Goal: Contribute content: Add original content to the website for others to see

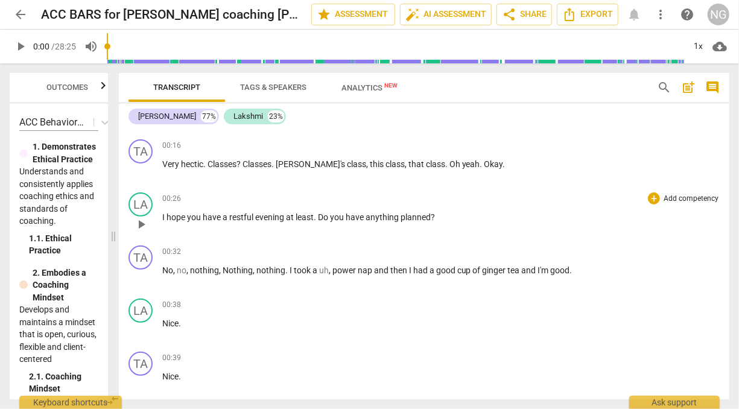
scroll to position [206, 0]
click at [649, 200] on div "+" at bounding box center [653, 199] width 12 height 12
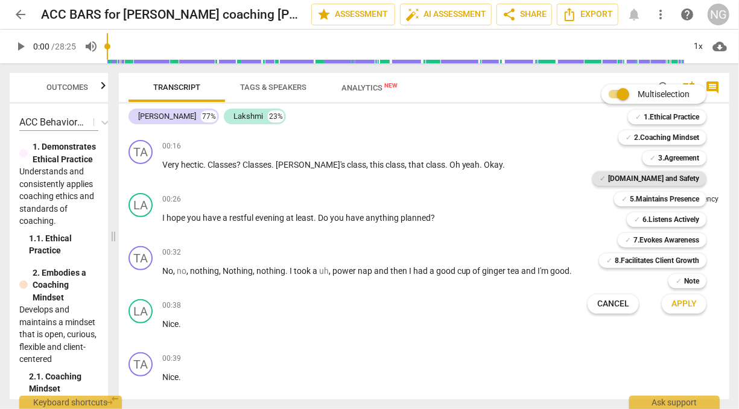
click at [656, 178] on b "[DOMAIN_NAME] and Safety" at bounding box center [653, 178] width 91 height 14
click at [683, 304] on span "Apply" at bounding box center [683, 304] width 25 height 12
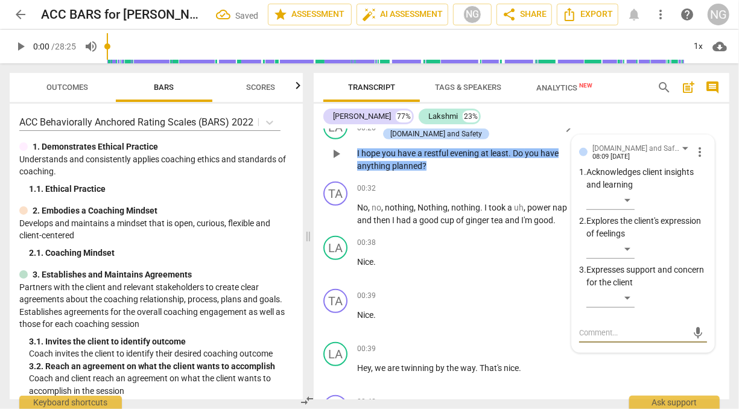
scroll to position [281, 0]
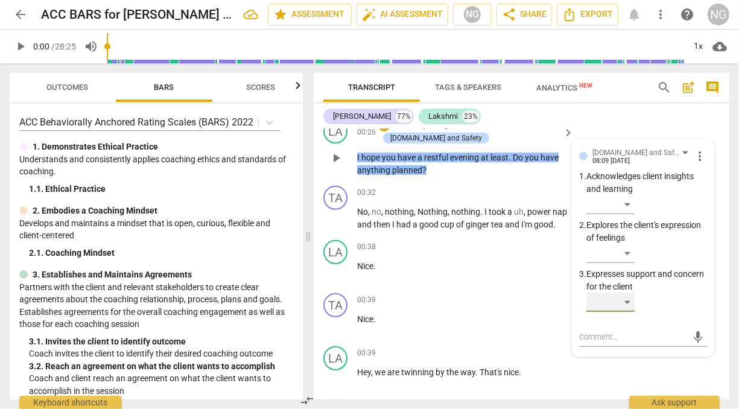
click at [626, 302] on div "​" at bounding box center [610, 301] width 48 height 19
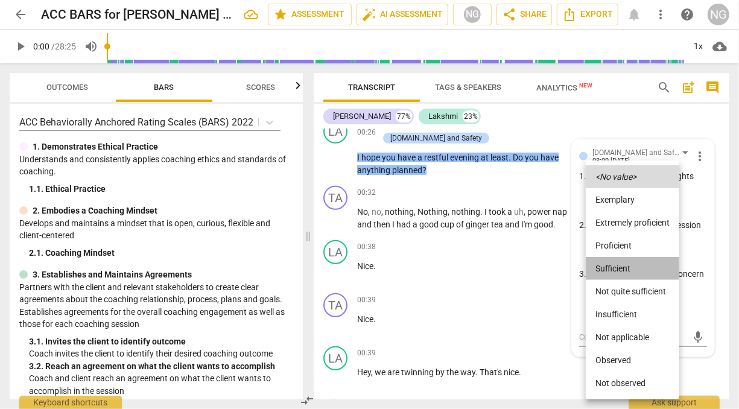
click at [612, 262] on li "Sufficient" at bounding box center [631, 268] width 93 height 23
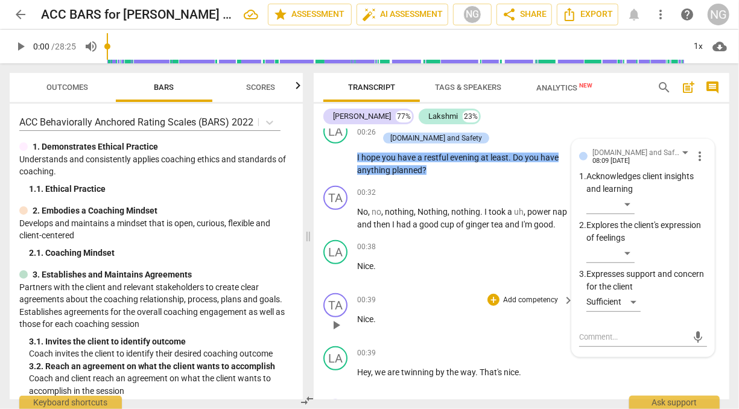
click at [509, 313] on p "Nice ." at bounding box center [462, 319] width 210 height 13
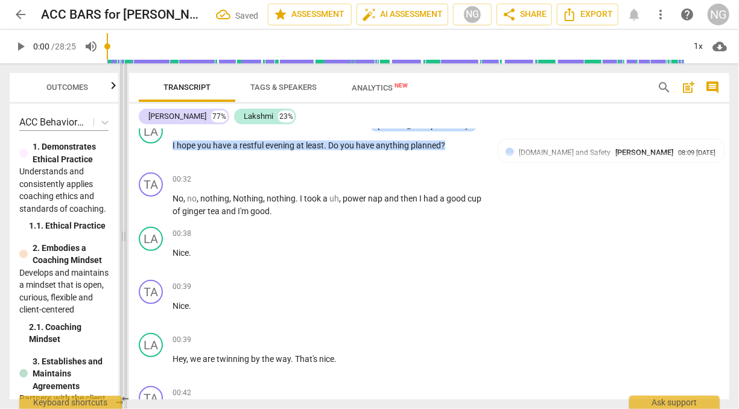
scroll to position [280, 0]
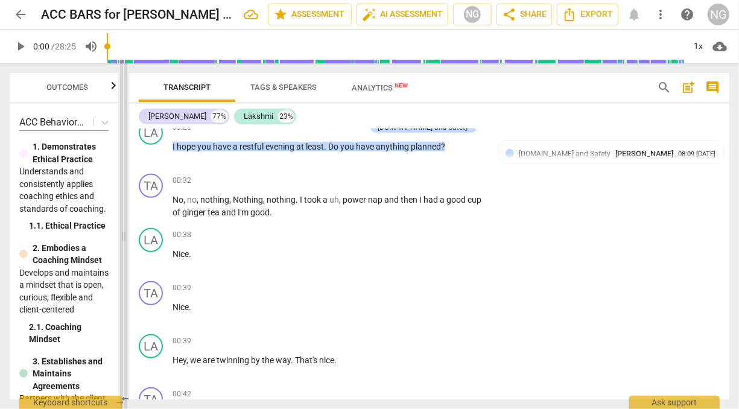
drag, startPoint x: 310, startPoint y: 236, endPoint x: 118, endPoint y: 230, distance: 192.4
click at [120, 230] on span at bounding box center [123, 235] width 7 height 345
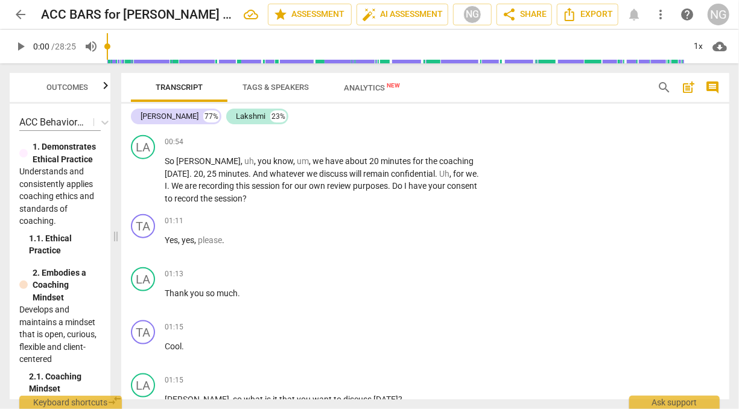
scroll to position [691, 0]
click at [461, 139] on p "Add competency" at bounding box center [443, 141] width 57 height 11
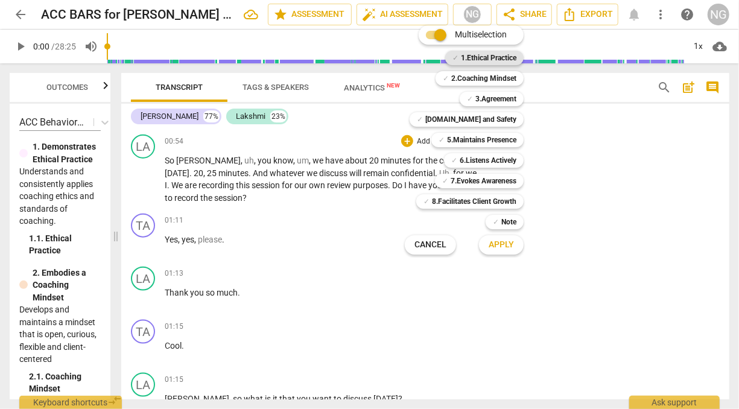
click at [491, 60] on b "1.Ethical Practice" at bounding box center [488, 58] width 55 height 14
click at [495, 251] on button "Apply" at bounding box center [501, 245] width 45 height 22
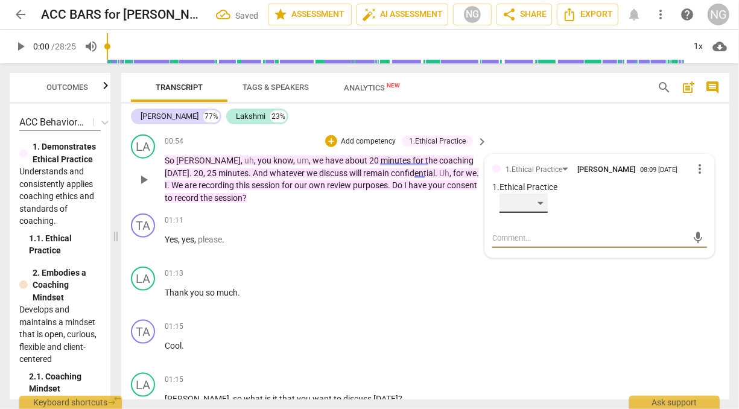
click at [539, 200] on div "​" at bounding box center [523, 203] width 48 height 19
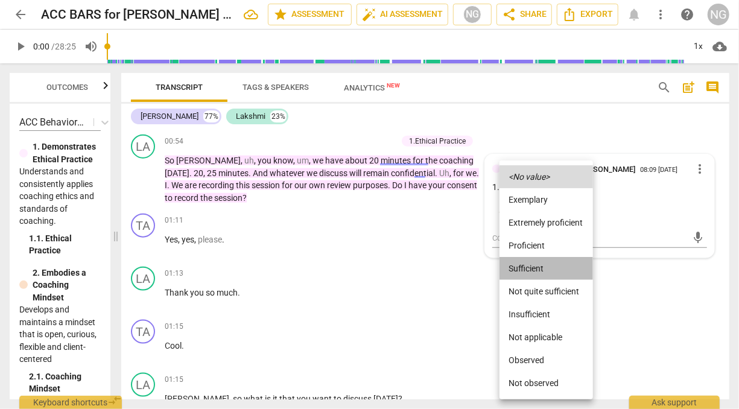
click at [529, 259] on li "Sufficient" at bounding box center [545, 268] width 93 height 23
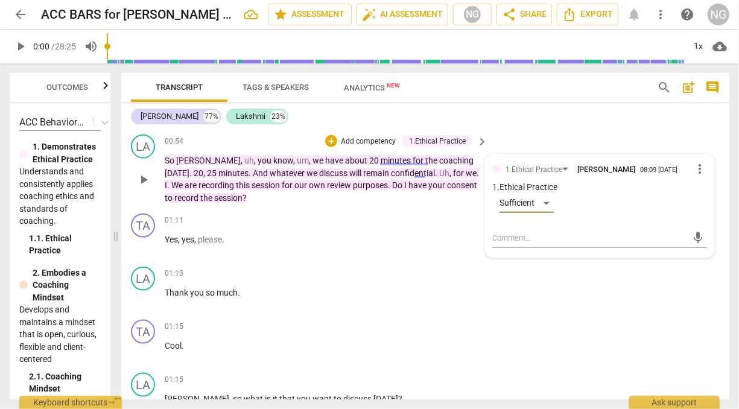
click at [365, 195] on p "So [PERSON_NAME] , uh , you know , um , we have about 20 minutes for the coachi…" at bounding box center [323, 178] width 317 height 49
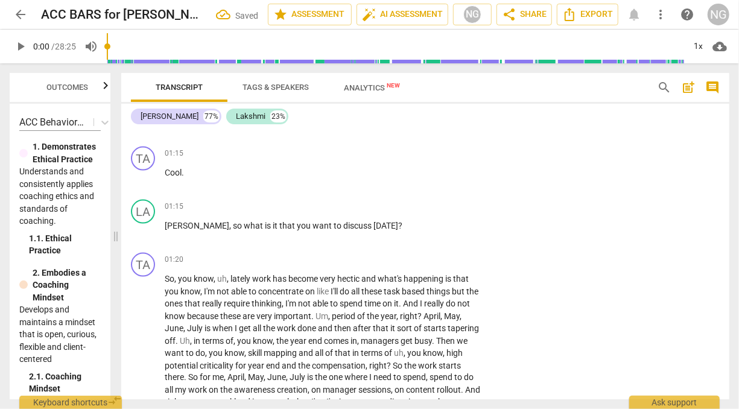
scroll to position [892, 0]
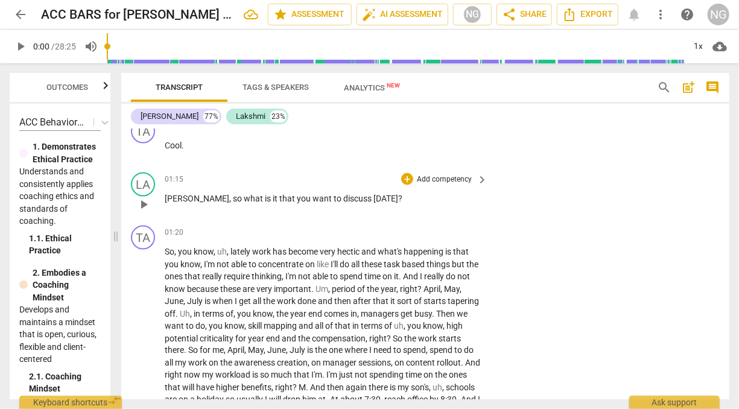
click at [444, 175] on p "Add competency" at bounding box center [443, 179] width 57 height 11
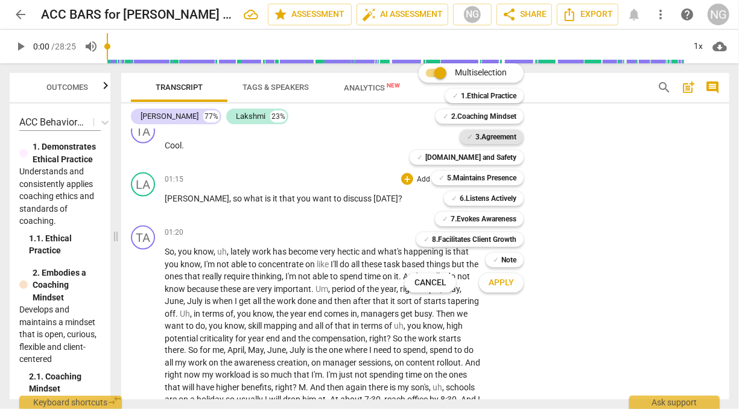
click at [491, 134] on b "3.Agreement" at bounding box center [495, 137] width 41 height 14
click at [499, 288] on span "Apply" at bounding box center [500, 283] width 25 height 12
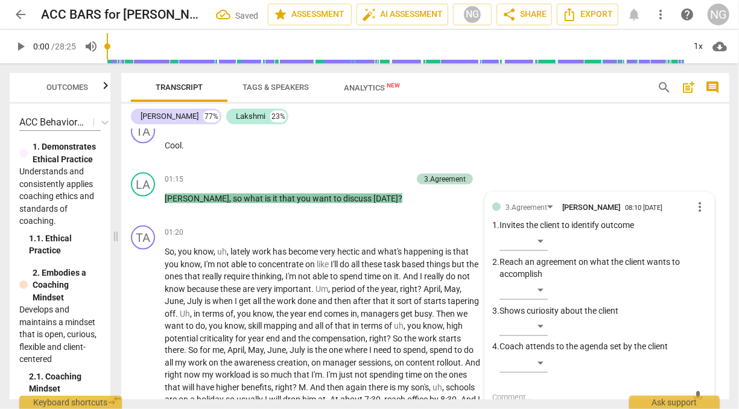
scroll to position [893, 0]
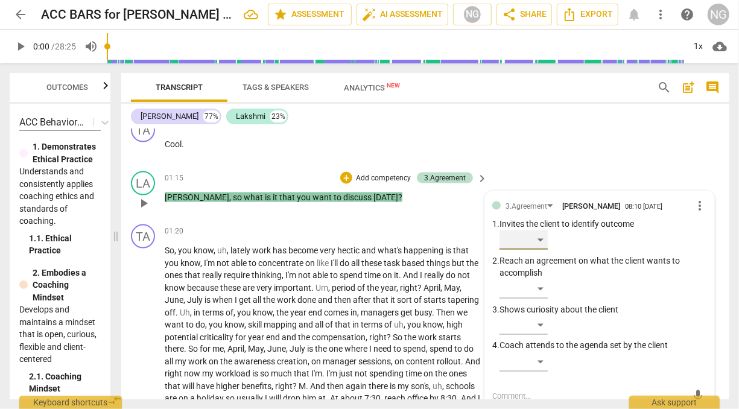
click at [539, 236] on div "​" at bounding box center [523, 239] width 48 height 19
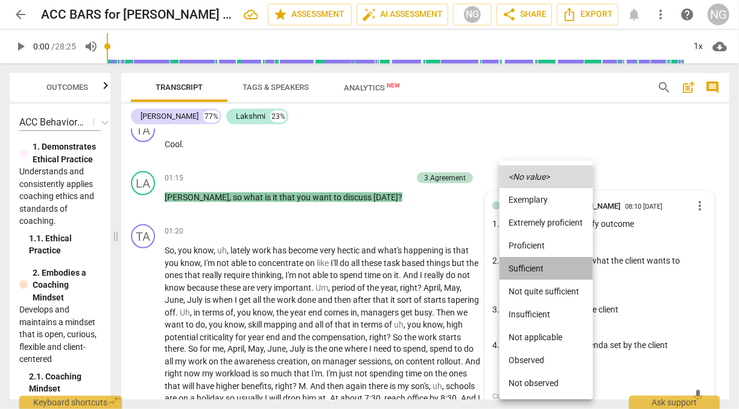
click at [528, 266] on li "Sufficient" at bounding box center [545, 268] width 93 height 23
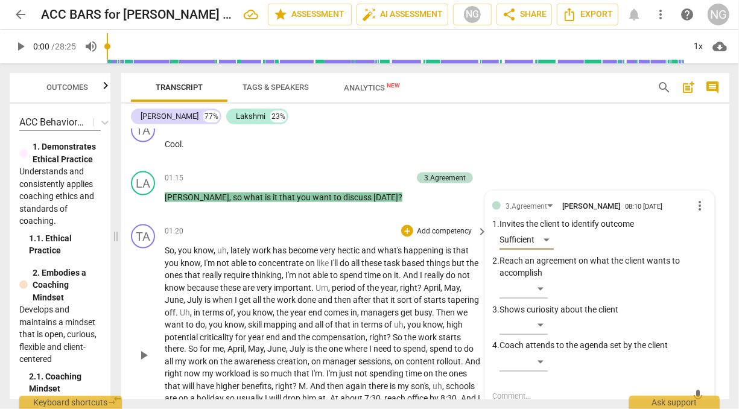
click at [365, 336] on span "compensation" at bounding box center [339, 337] width 54 height 10
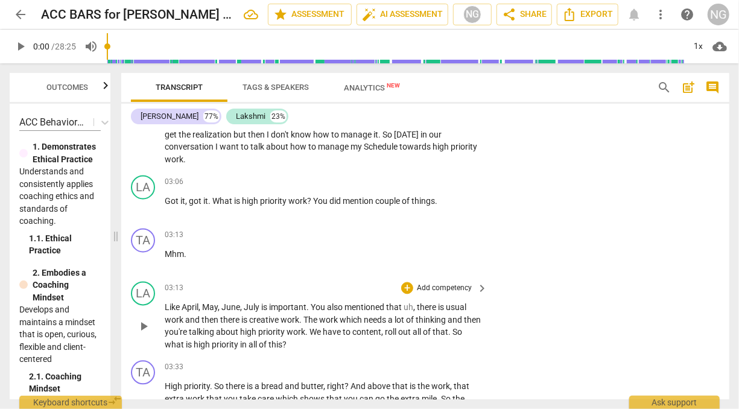
scroll to position [1194, 0]
click at [428, 286] on p "Add competency" at bounding box center [443, 288] width 57 height 11
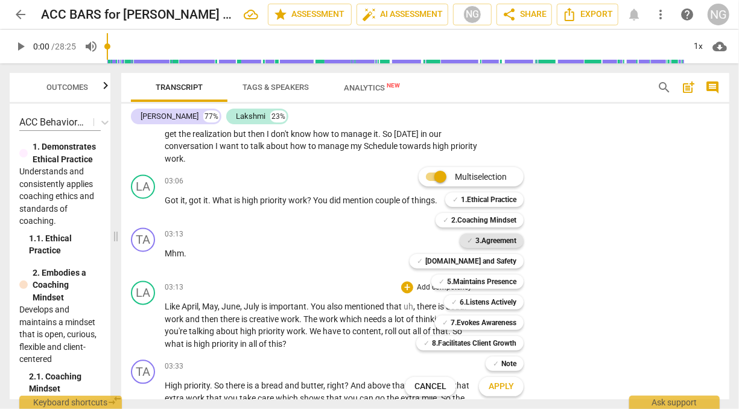
click at [494, 238] on b "3.Agreement" at bounding box center [495, 240] width 41 height 14
click at [487, 285] on b "5.Maintains Presence" at bounding box center [481, 281] width 69 height 14
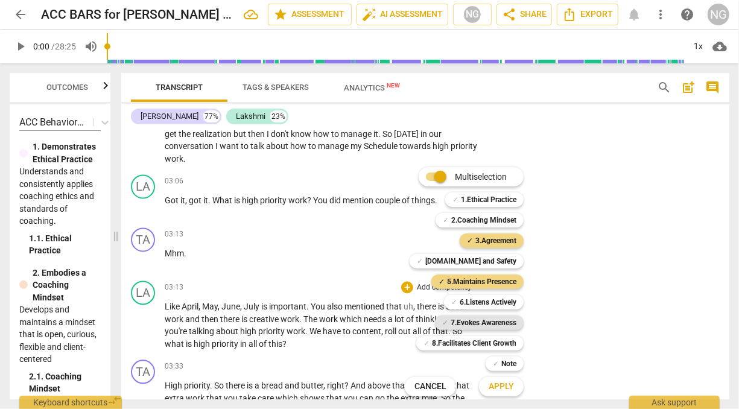
click at [485, 321] on b "7.Evokes Awareness" at bounding box center [483, 322] width 66 height 14
click at [478, 301] on b "6.Listens Actively" at bounding box center [487, 302] width 57 height 14
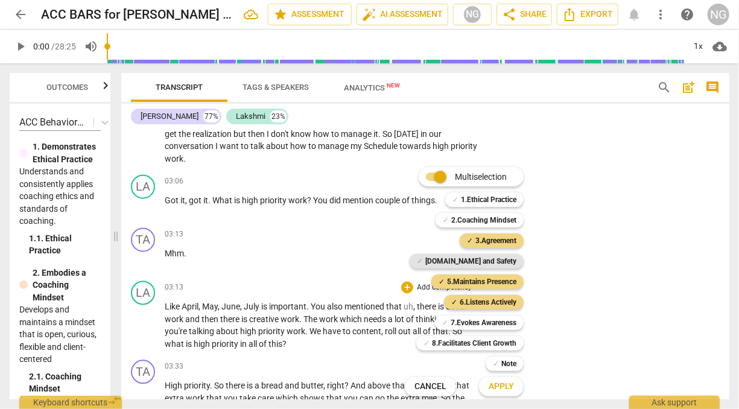
click at [483, 257] on b "[DOMAIN_NAME] and Safety" at bounding box center [470, 261] width 91 height 14
click at [493, 380] on span "Apply" at bounding box center [500, 386] width 25 height 12
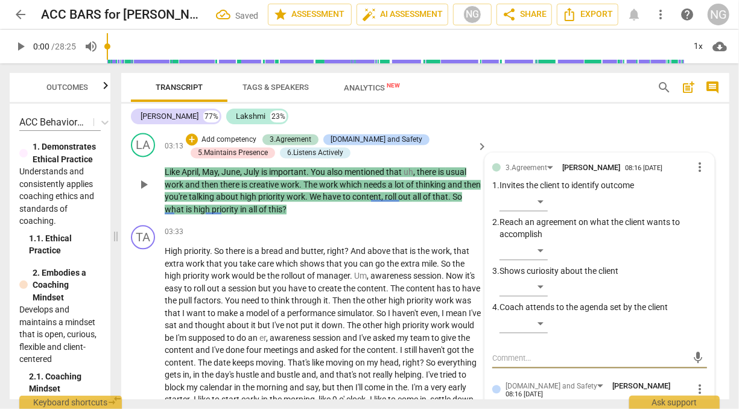
scroll to position [1349, 0]
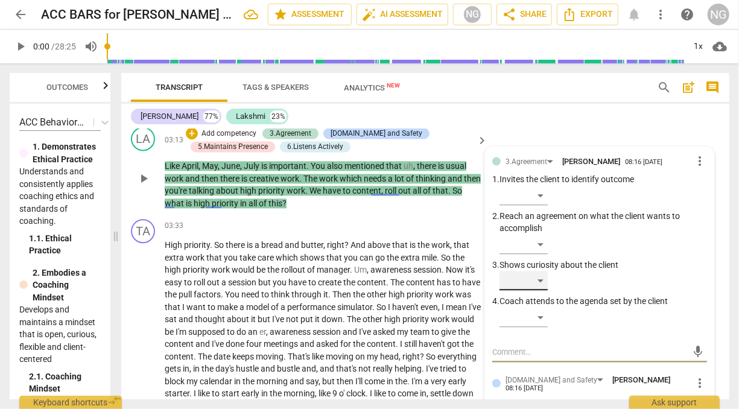
click at [543, 279] on div "​" at bounding box center [523, 280] width 48 height 19
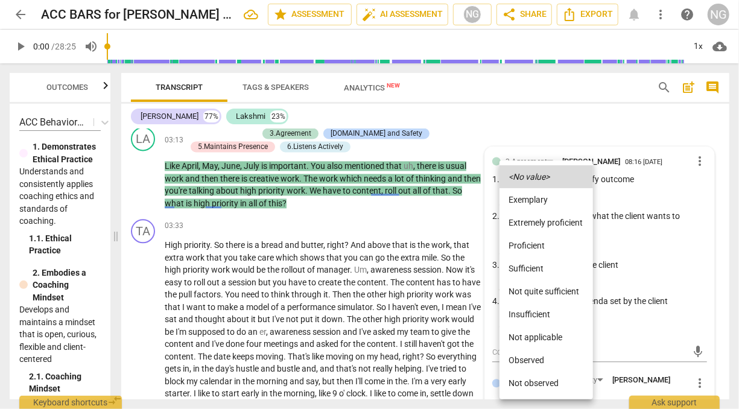
click at [540, 266] on li "Sufficient" at bounding box center [545, 268] width 93 height 23
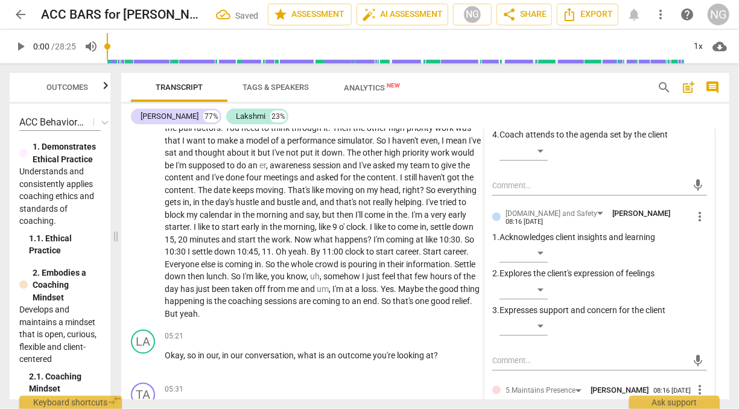
scroll to position [1516, 0]
click at [541, 285] on div "​" at bounding box center [523, 288] width 48 height 19
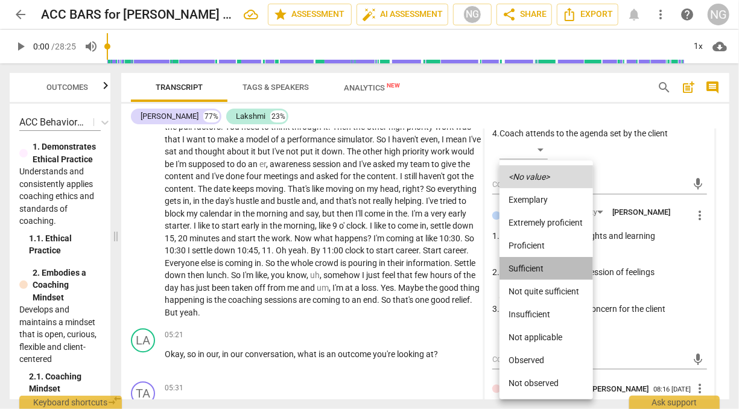
click at [532, 265] on li "Sufficient" at bounding box center [545, 268] width 93 height 23
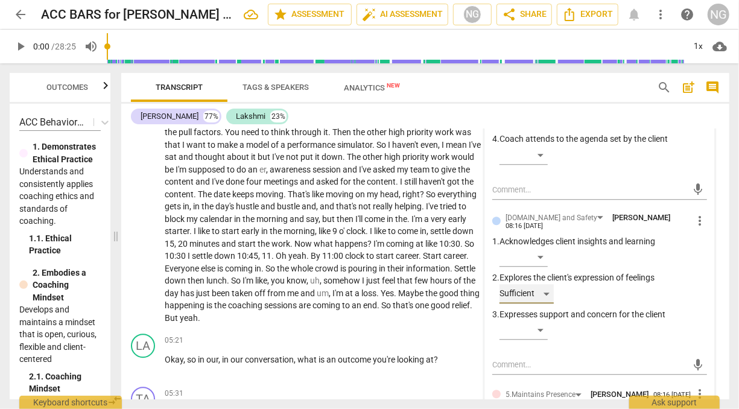
scroll to position [1511, 0]
click at [547, 289] on div "Sufficient" at bounding box center [526, 293] width 54 height 19
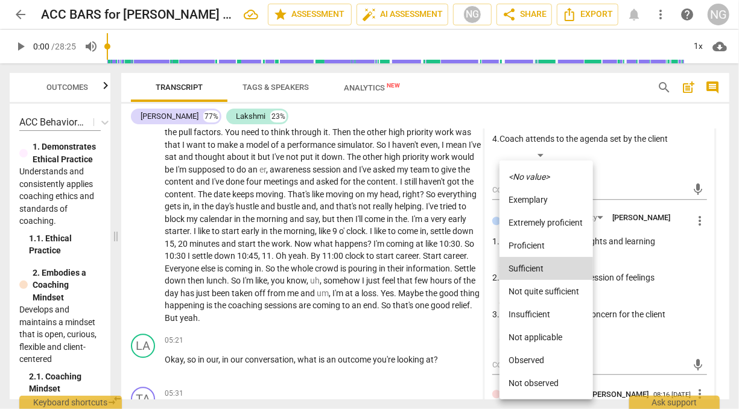
click at [639, 286] on div at bounding box center [369, 204] width 739 height 409
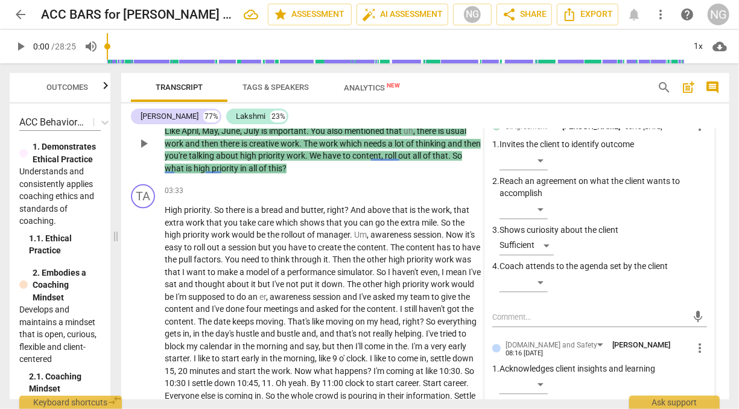
scroll to position [1383, 0]
click at [548, 242] on div "Sufficient" at bounding box center [526, 245] width 54 height 19
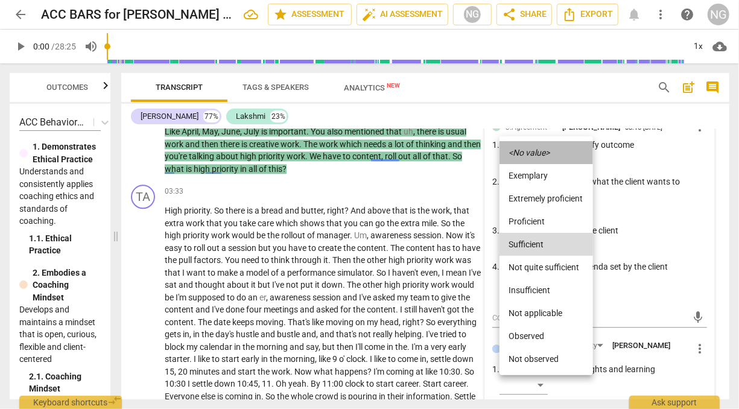
click at [547, 154] on icon "<No value>" at bounding box center [529, 152] width 41 height 8
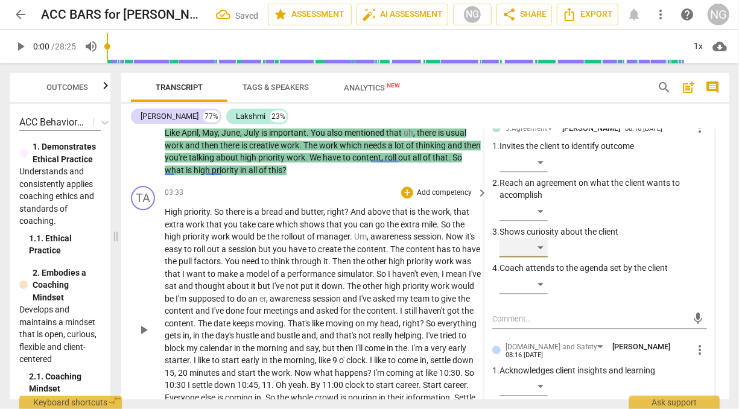
scroll to position [1364, 0]
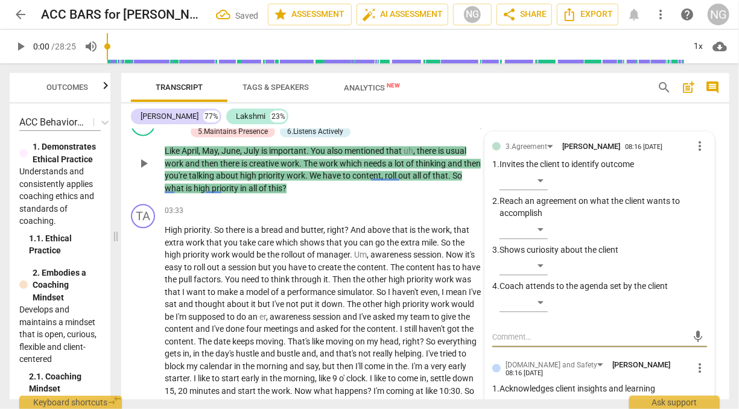
click at [529, 331] on textarea at bounding box center [589, 336] width 195 height 11
type textarea "T"
type textarea "TH"
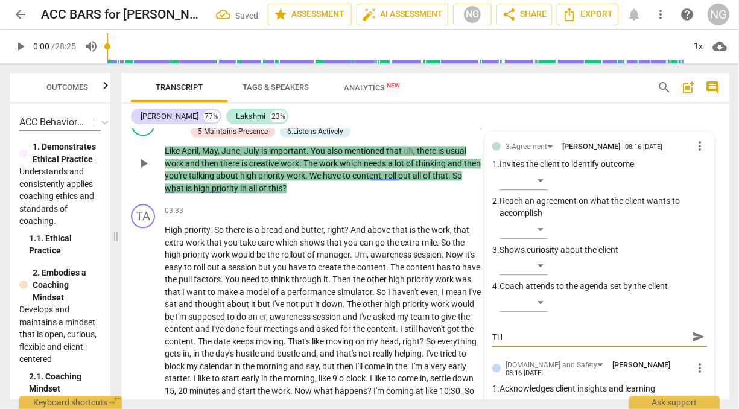
type textarea "THi"
type textarea "THi i"
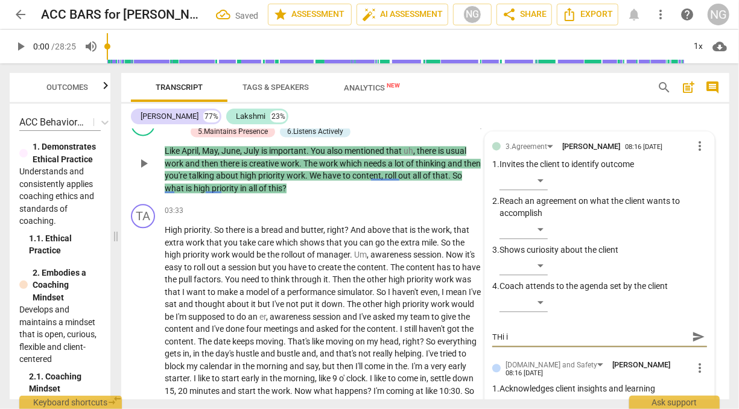
type textarea "THi is"
type textarea "THi i"
type textarea "THi"
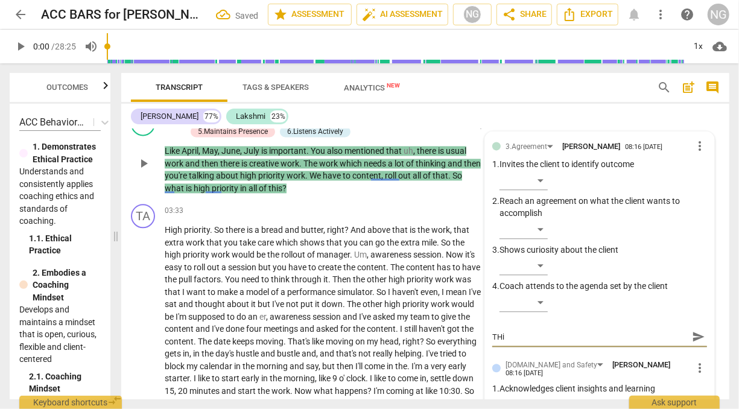
type textarea "THi"
type textarea "TH"
type textarea "T"
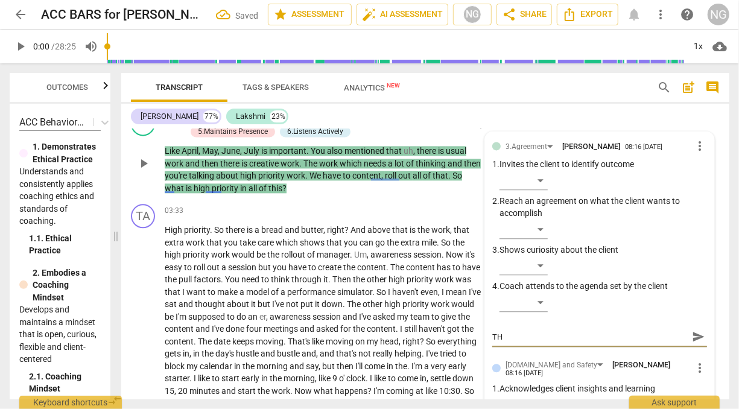
type textarea "T"
type textarea "Th"
type textarea "Thi"
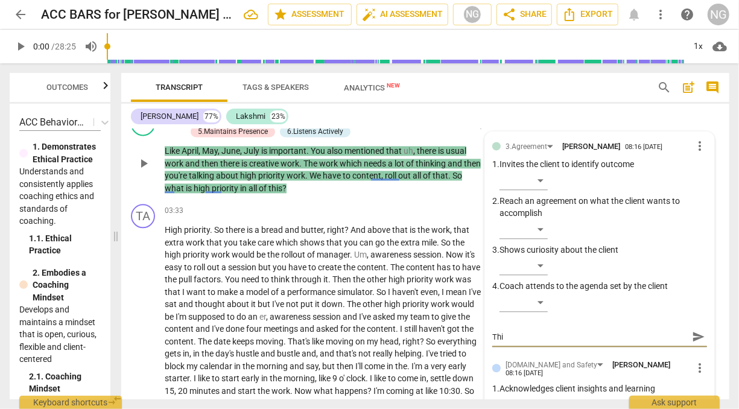
type textarea "This"
type textarea "This i"
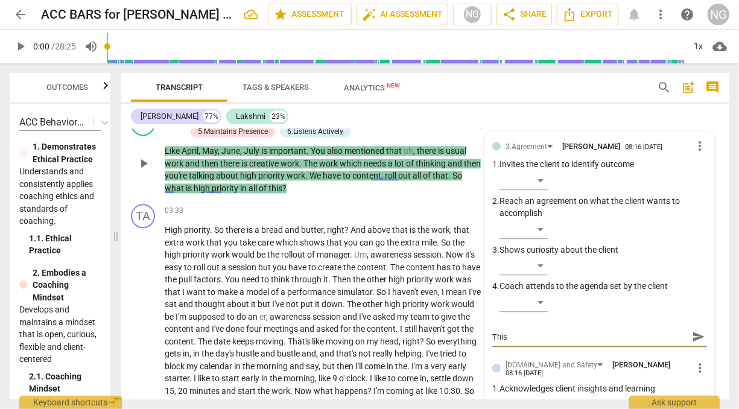
type textarea "This i"
type textarea "This is"
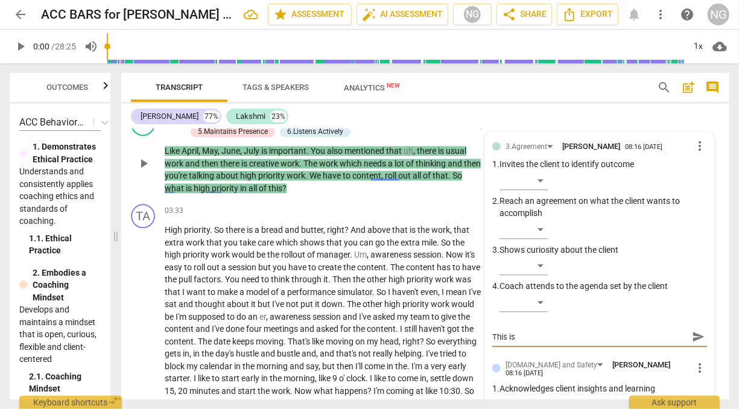
type textarea "This is f"
type textarea "This is fu"
type textarea "This is fur"
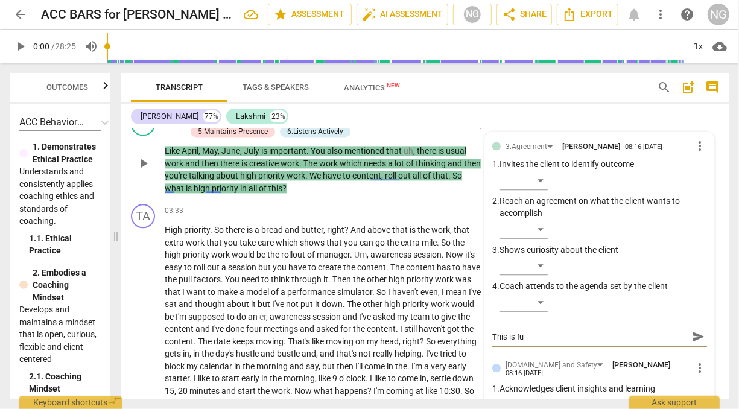
type textarea "This is fur"
type textarea "This is furt"
type textarea "This is furth"
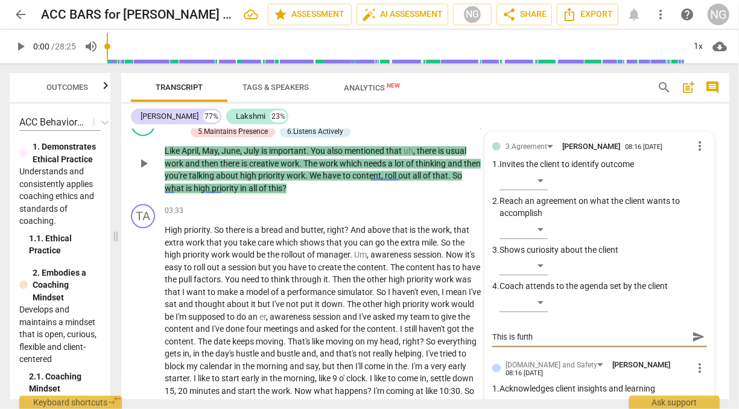
type textarea "This is furthe"
type textarea "This is further"
type textarea "This is further e"
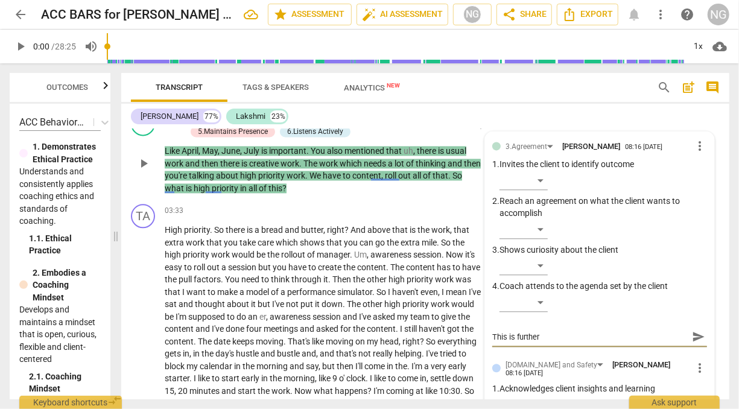
type textarea "This is further e"
type textarea "This is further ex"
type textarea "This is further exp"
type textarea "This is further exp;"
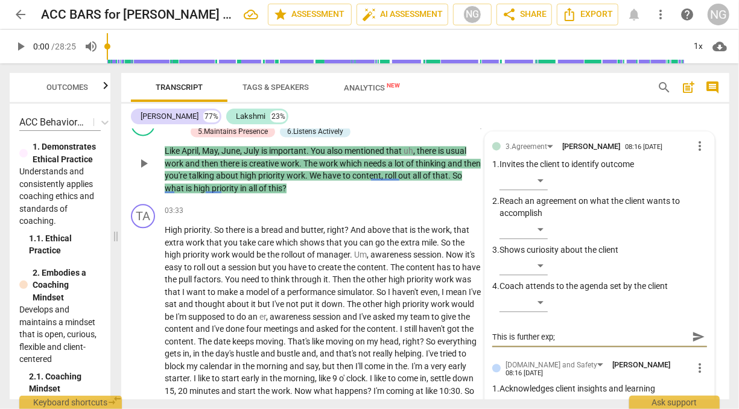
type textarea "This is further exp;l"
type textarea "This is further exp;lo"
type textarea "This is further exp;lor"
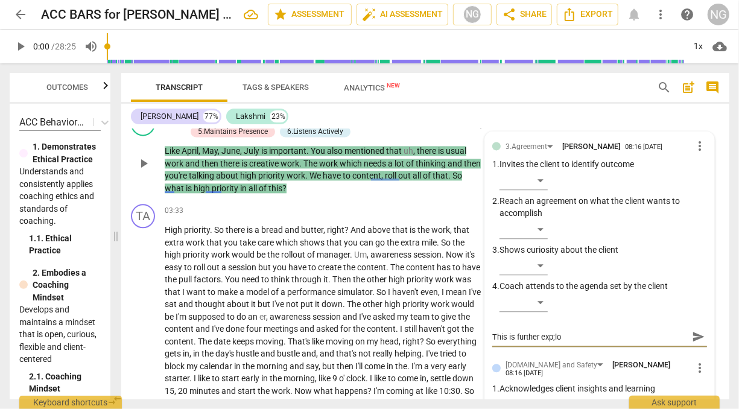
type textarea "This is further exp;lor"
type textarea "This is further exp;[PERSON_NAME]"
type textarea "This is further exp;lorat"
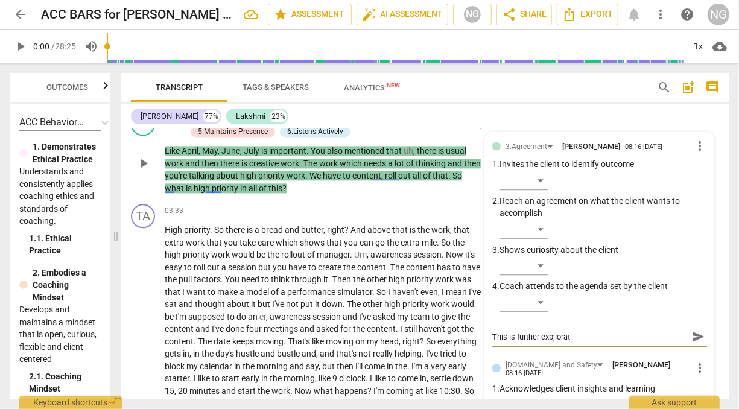
type textarea "This is further exp;[PERSON_NAME]"
type textarea "This is further exp;lor"
type textarea "This is further exp;lo"
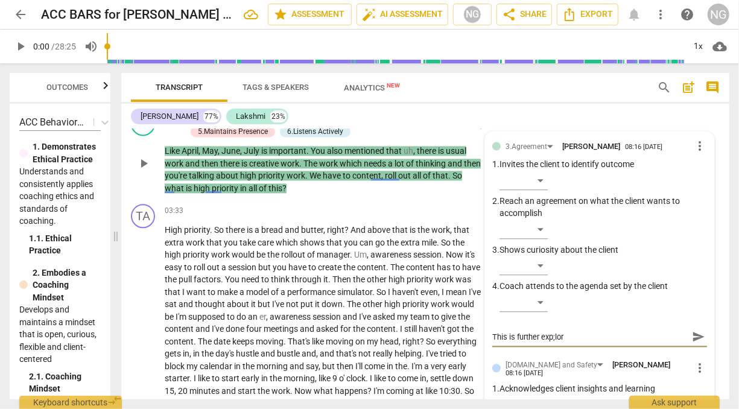
type textarea "This is further exp;lo"
type textarea "This is further exp;l"
type textarea "This is further exp;"
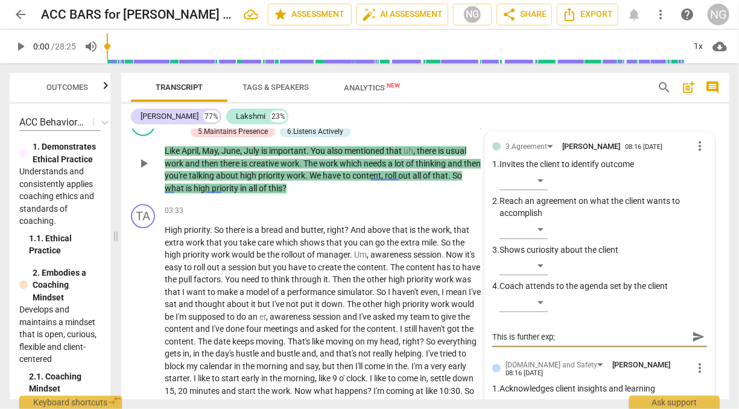
type textarea "This is further exp"
type textarea "This is further expl"
type textarea "This is further explo"
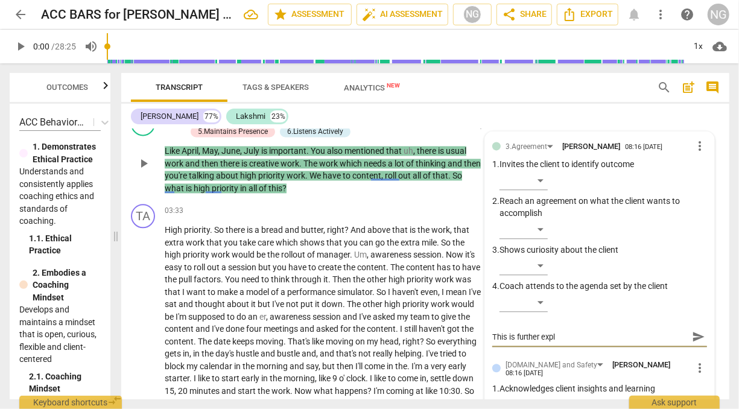
type textarea "This is further explo"
type textarea "This is further exploa"
type textarea "This is further exploar"
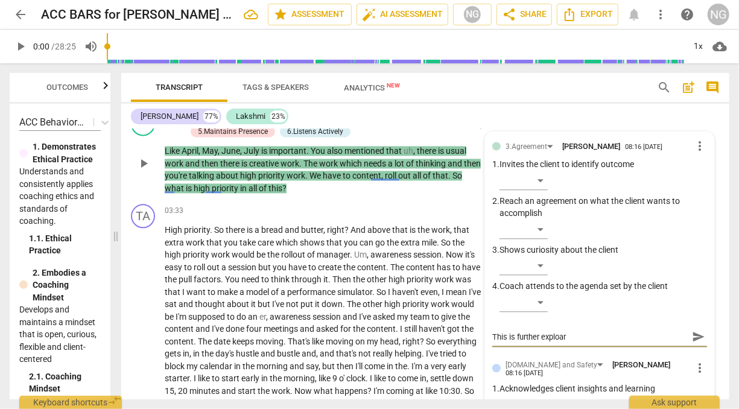
type textarea "This is further exploara"
type textarea "This is further exploarati"
type textarea "This is further exploaratio"
type textarea "This is further exploaration"
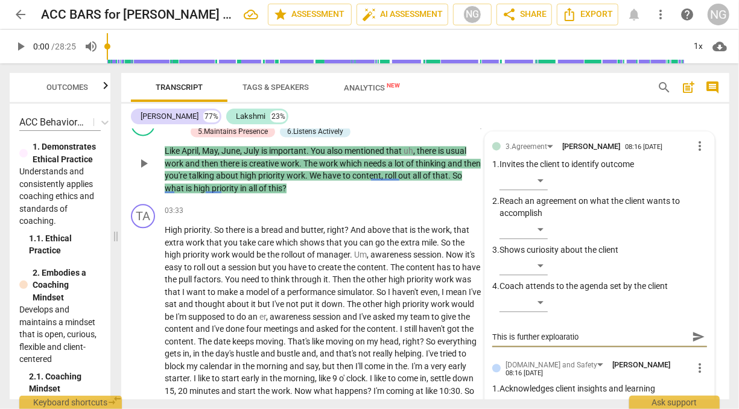
type textarea "This is further exploaration"
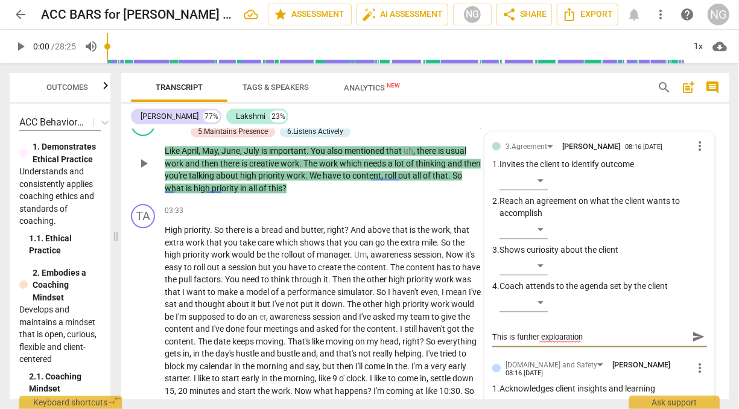
type textarea "This is further exploaratio"
type textarea "This is further exploarati"
type textarea "This is further exploarat"
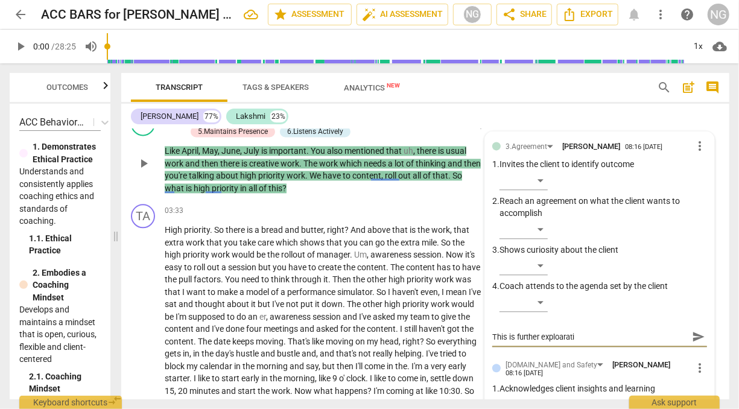
type textarea "This is further exploarat"
type textarea "This is further exploara"
type textarea "This is further exploar"
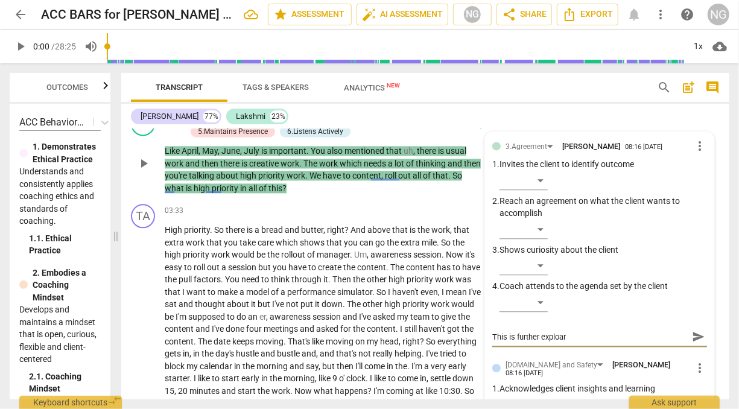
type textarea "This is further exploa"
type textarea "This is further explo"
type textarea "This is further explor"
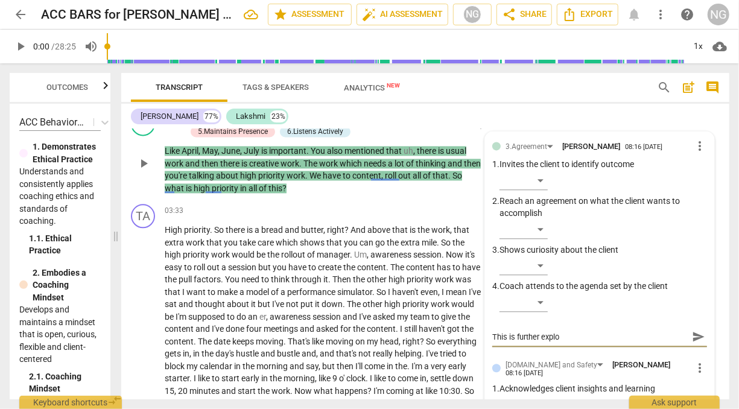
type textarea "This is further explor"
type textarea "This is further explora"
type textarea "This is further explorat"
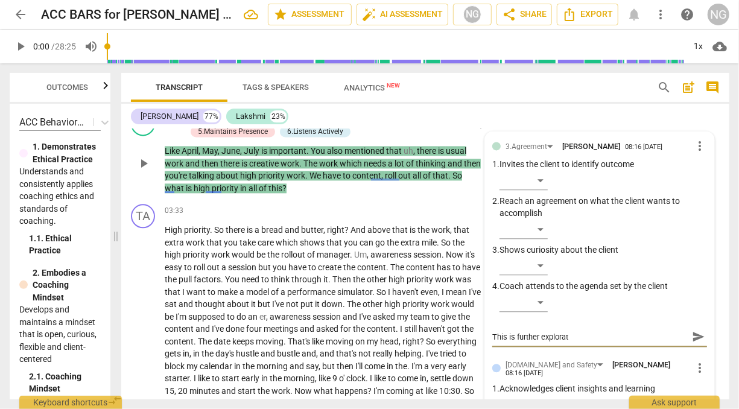
type textarea "This is further explorati"
type textarea "This is further exploratio"
type textarea "This is further exploration"
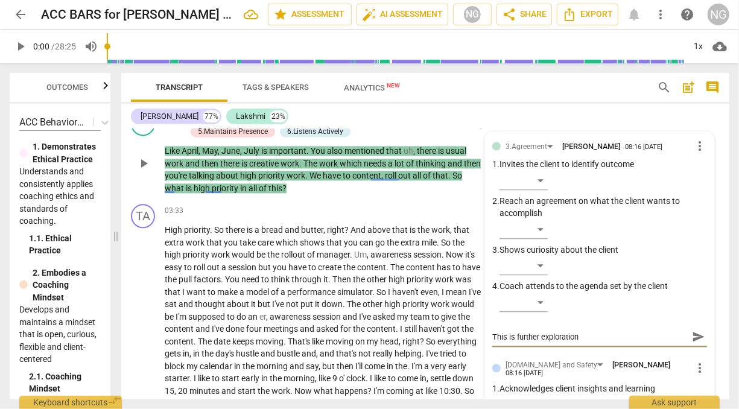
type textarea "This is further exploration"
type textarea "This is further exploration o"
type textarea "This is further exploration of"
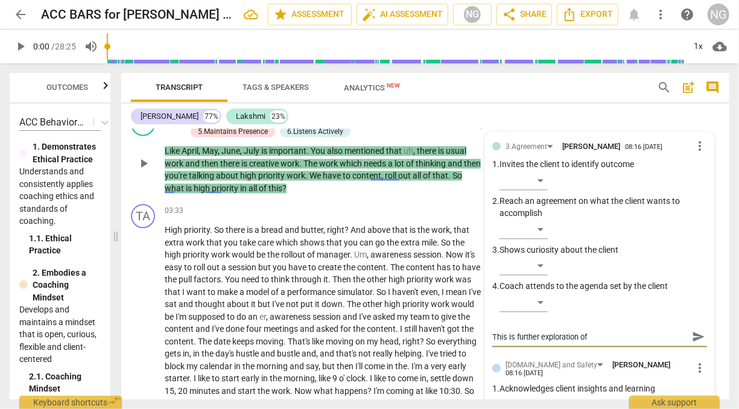
type textarea "This is further exploration of w"
type textarea "This is further exploration of wh"
type textarea "This is further exploration of wha"
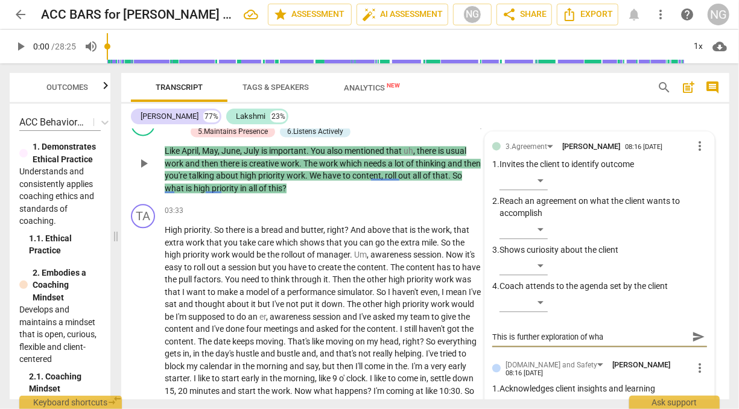
type textarea "This is further exploration of what"
type textarea "This is further exploration of what c"
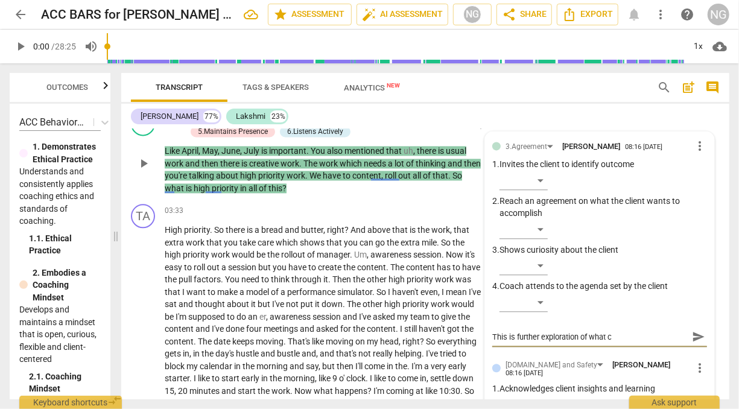
type textarea "This is further exploration of what cl"
type textarea "This is further exploration of what cli"
type textarea "This is further exploration of what clie"
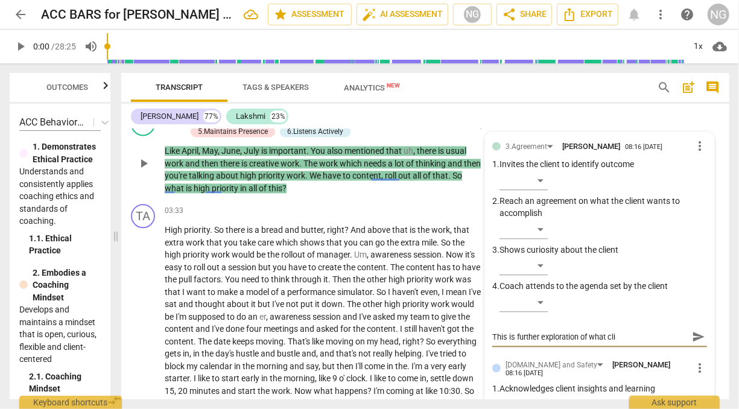
type textarea "This is further exploration of what clie"
type textarea "This is further exploration of what clien"
type textarea "This is further exploration of what client"
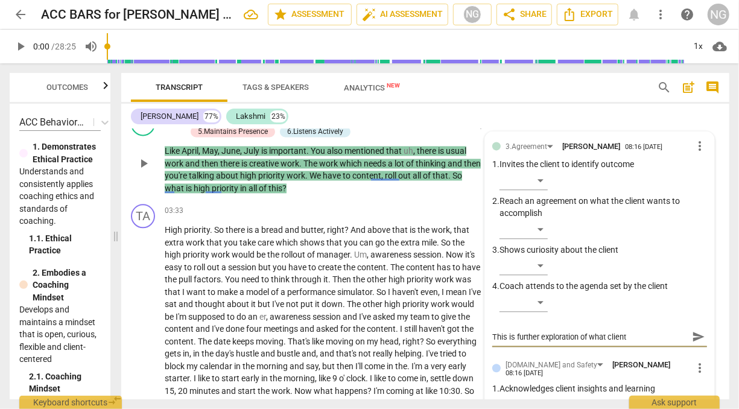
type textarea "This is further exploration of what client"
type textarea "This is further exploration of what [PERSON_NAME]"
type textarea "This is further exploration of what client br"
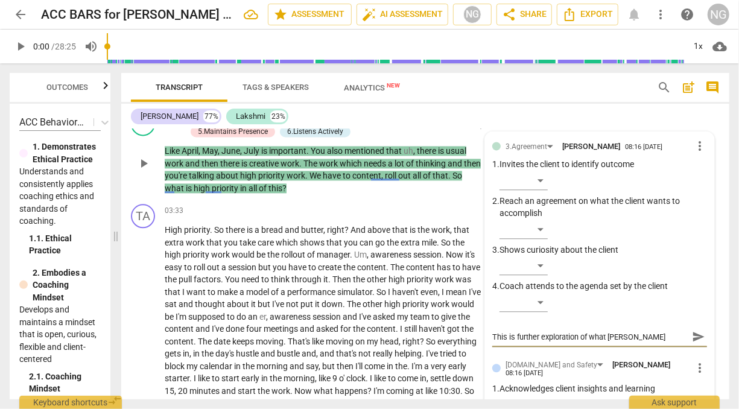
type textarea "This is further exploration of what client br"
type textarea "This is further exploration of what client bro"
type textarea "This is further exploration of what client brou"
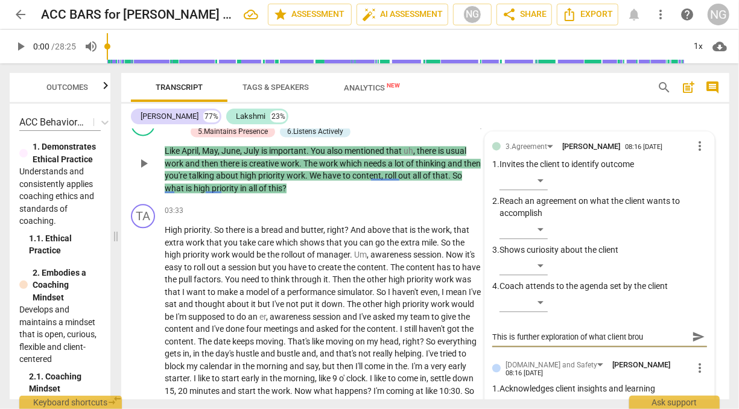
type textarea "This is further exploration of what client broug"
type textarea "This is further exploration of what client [PERSON_NAME]"
type textarea "This is further exploration of what client brought"
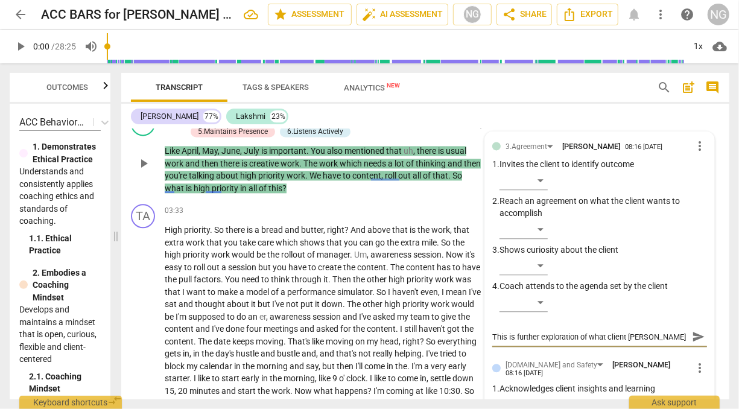
type textarea "This is further exploration of what client brought"
type textarea "This is further exploration of what client brought o"
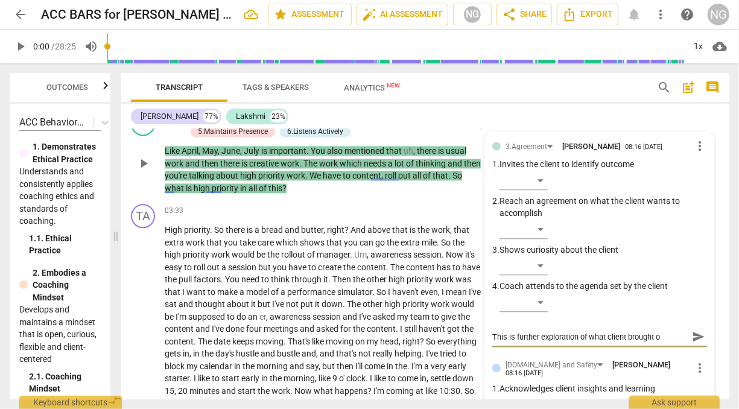
type textarea "This is further exploration of what client brought on"
type textarea "This is further exploration of what client brought on t"
type textarea "This is further exploration of what client brought on th"
type textarea "This is further exploration of what client brought on the"
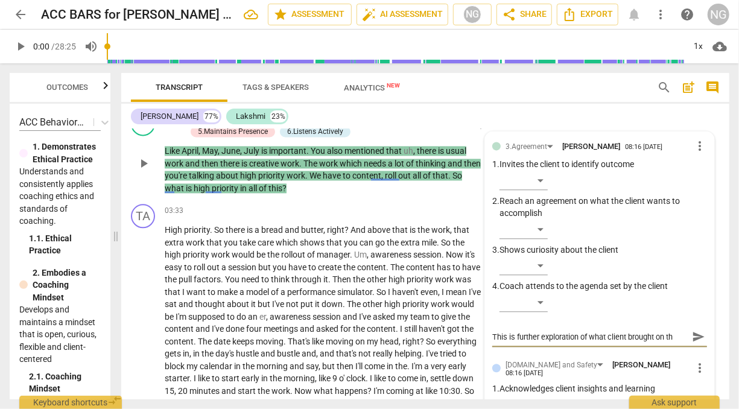
type textarea "This is further exploration of what client brought on the"
type textarea "This is further exploration of what client brought on the t"
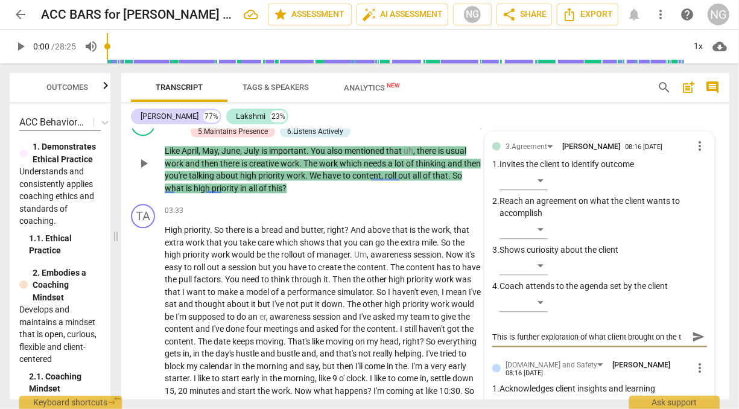
type textarea "This is further exploration of what client brought on the ta"
type textarea "This is further exploration of what client brought on the tab"
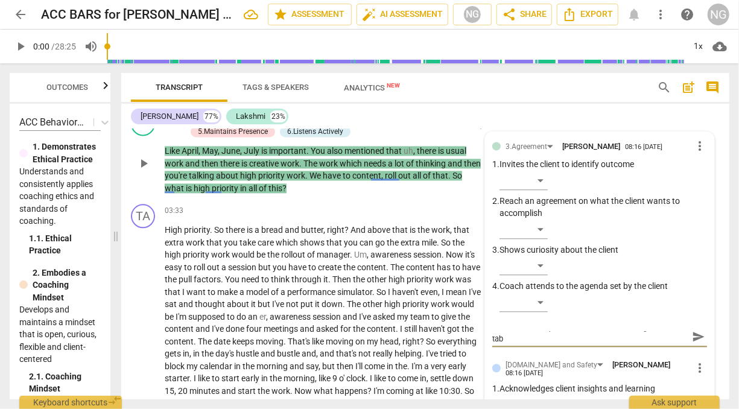
type textarea "This is further exploration of what client brought on the tabl"
type textarea "This is further exploration of what client brought on the table"
type textarea "This is further exploration of what client brought on the table,"
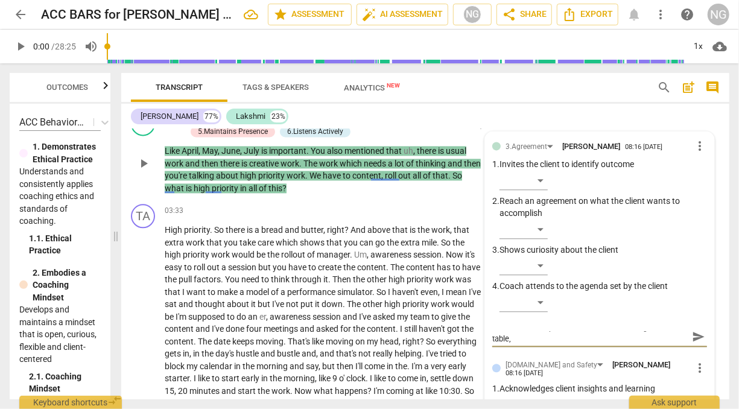
type textarea "This is further exploration of what client brought on the table,"
type textarea "This is further exploration of what client brought on the table"
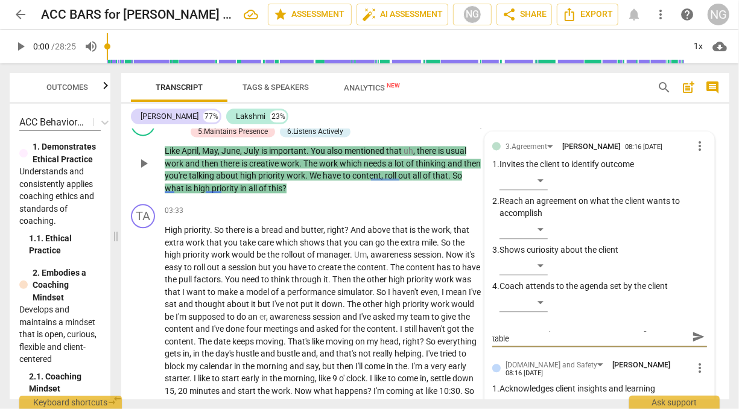
type textarea "This is further exploration of what client brought on the table."
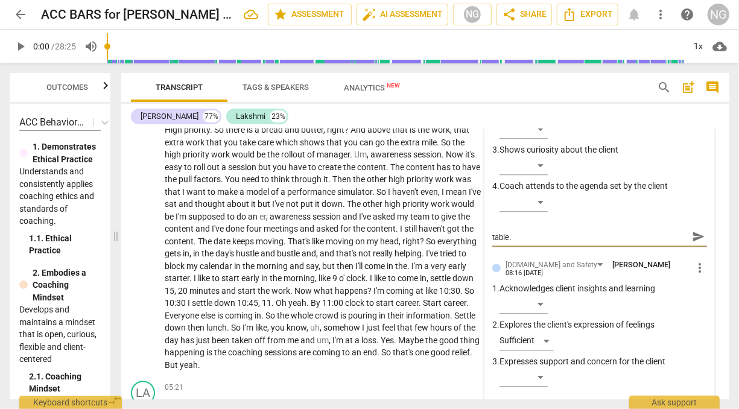
scroll to position [1574, 0]
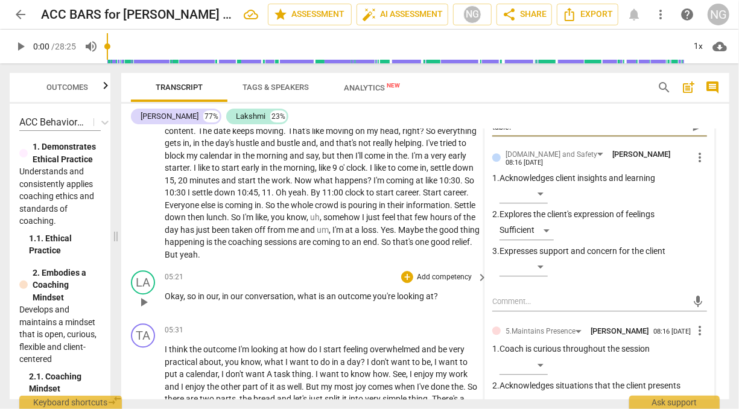
type textarea "This is further exploration of what client brought on the table."
click at [537, 187] on div "​" at bounding box center [523, 193] width 48 height 19
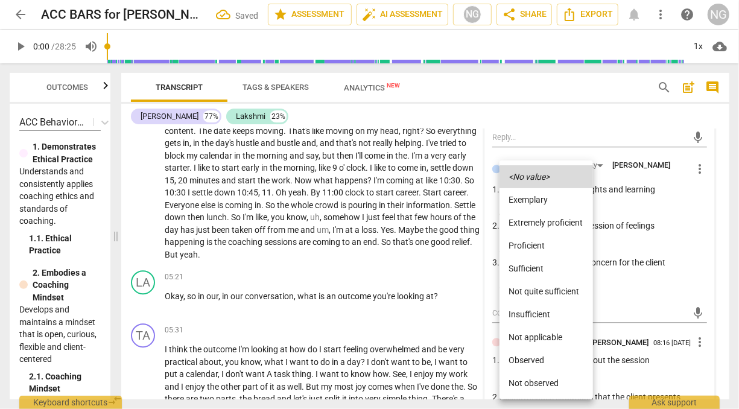
scroll to position [1586, 0]
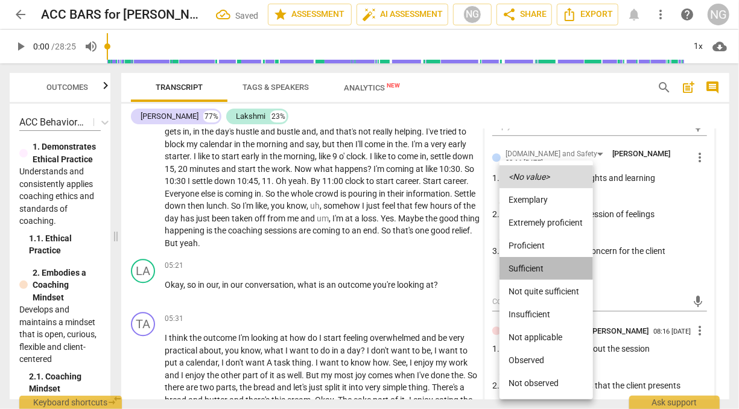
click at [529, 265] on li "Sufficient" at bounding box center [545, 268] width 93 height 23
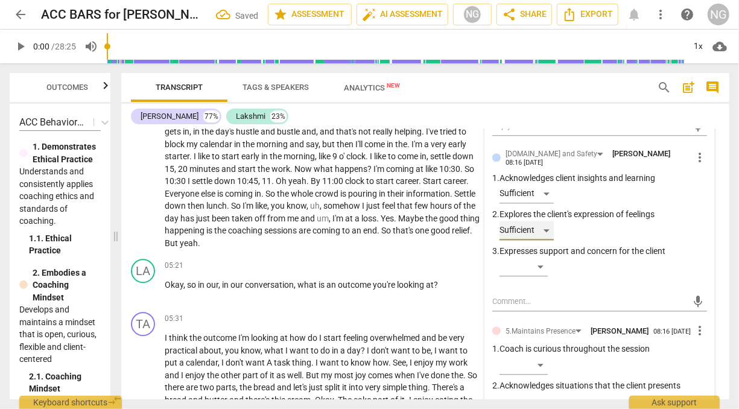
click at [547, 225] on div "Sufficient" at bounding box center [526, 230] width 54 height 19
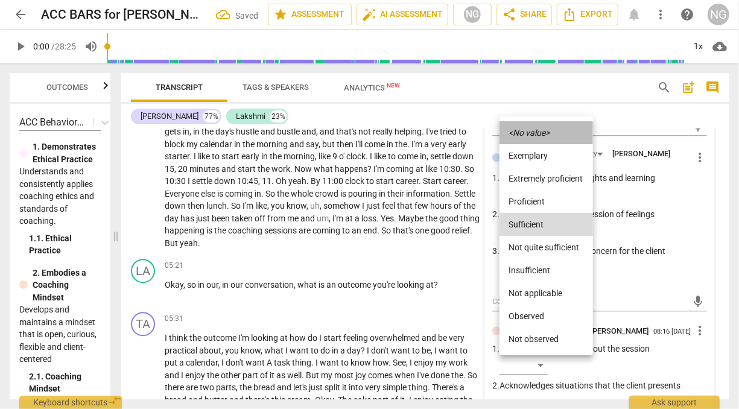
click at [531, 130] on icon "<No value>" at bounding box center [529, 132] width 41 height 8
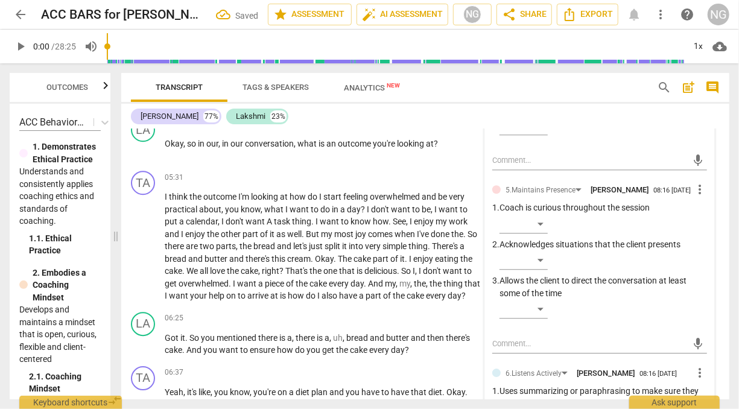
scroll to position [1726, 0]
click at [541, 216] on div "​" at bounding box center [523, 224] width 48 height 19
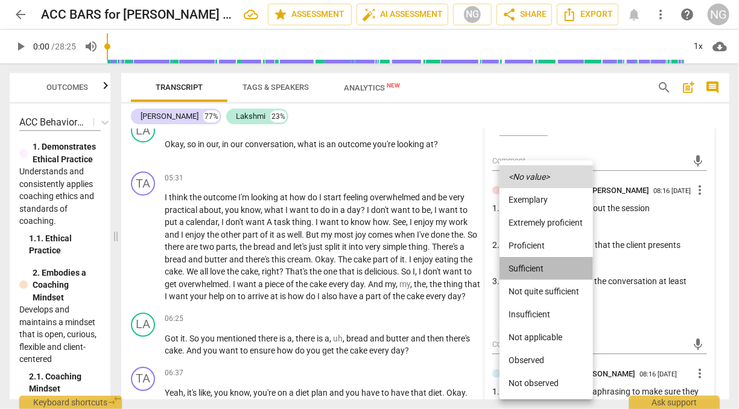
click at [534, 262] on li "Sufficient" at bounding box center [545, 268] width 93 height 23
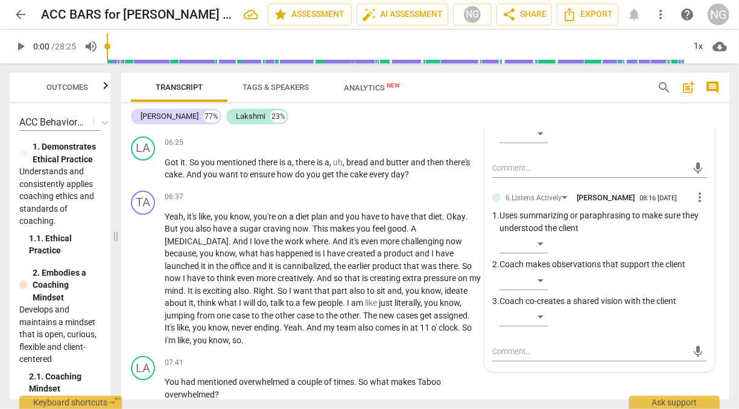
scroll to position [1903, 0]
click at [694, 192] on span "more_vert" at bounding box center [699, 196] width 14 height 14
click at [700, 214] on li "Delete" at bounding box center [708, 213] width 42 height 23
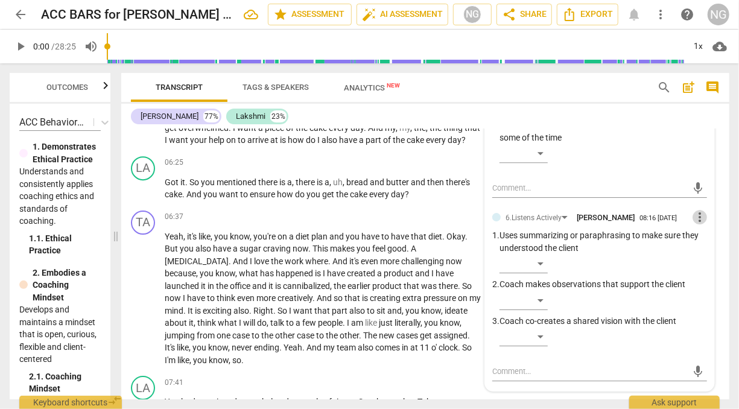
scroll to position [1883, 0]
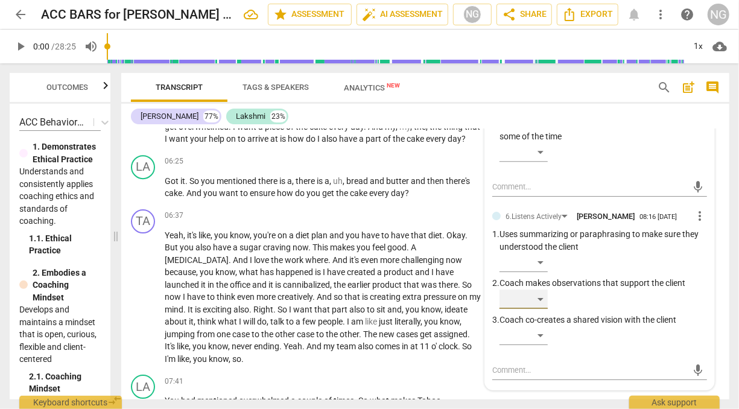
click at [546, 296] on div "​" at bounding box center [523, 298] width 48 height 19
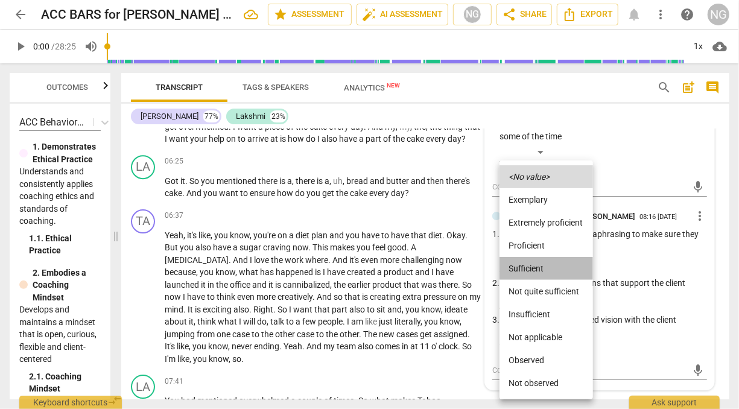
click at [531, 264] on li "Sufficient" at bounding box center [545, 268] width 93 height 23
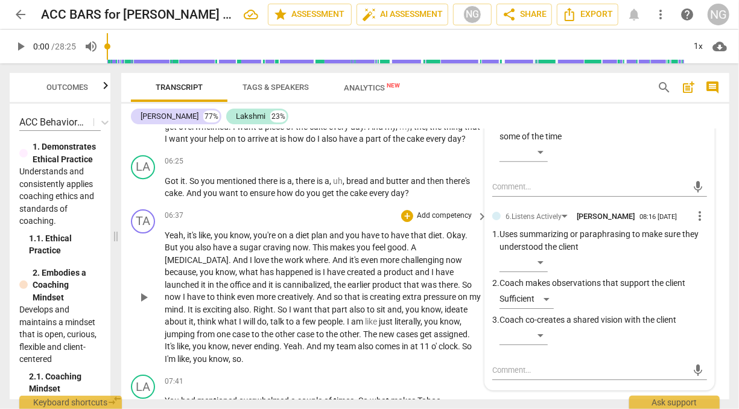
click at [233, 307] on span "exciting" at bounding box center [218, 309] width 31 height 10
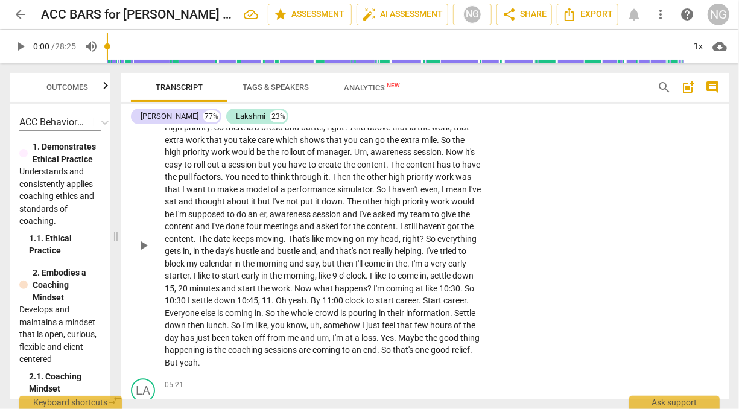
scroll to position [1622, 0]
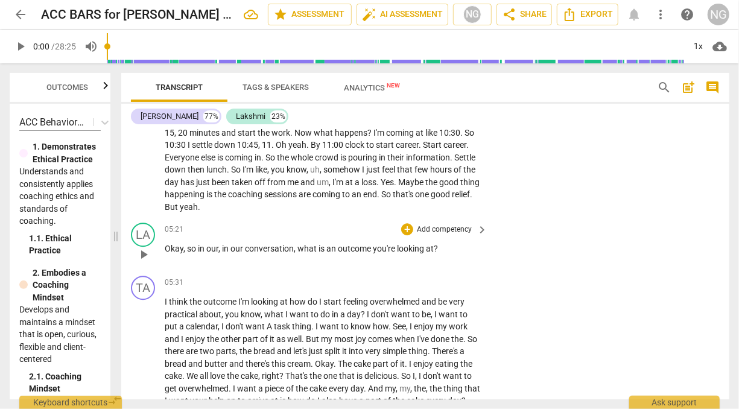
click at [453, 228] on p "Add competency" at bounding box center [443, 229] width 57 height 11
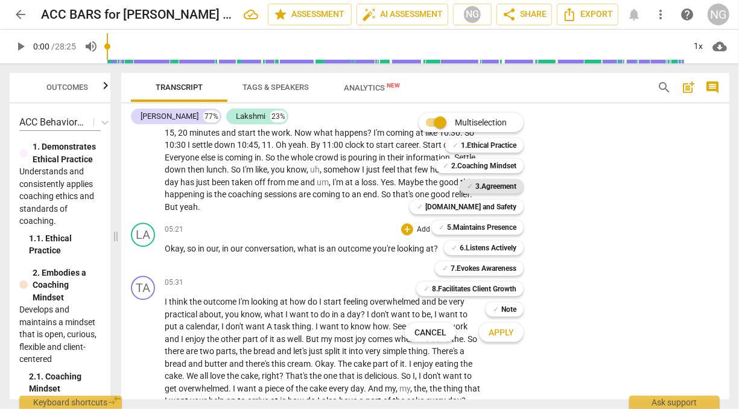
click at [493, 181] on b "3.Agreement" at bounding box center [495, 186] width 41 height 14
click at [497, 330] on span "Apply" at bounding box center [500, 333] width 25 height 12
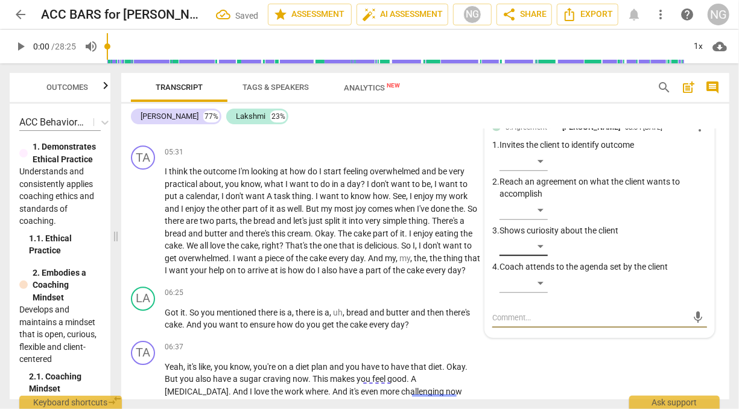
scroll to position [1751, 0]
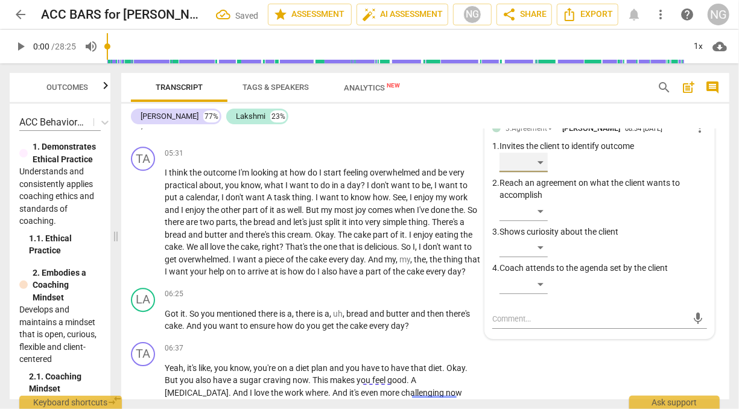
click at [542, 160] on div "​" at bounding box center [523, 162] width 48 height 19
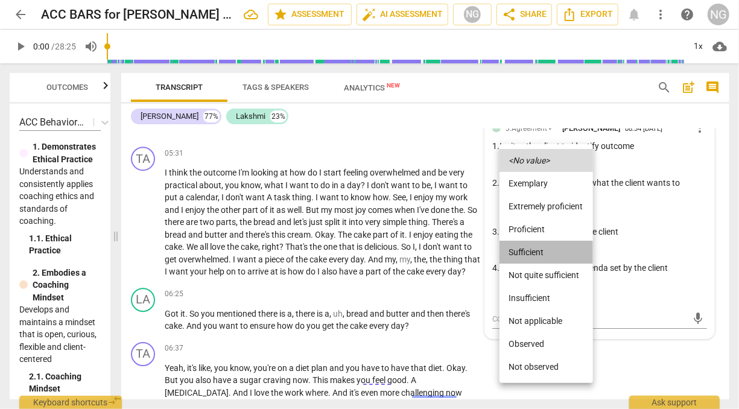
click at [531, 247] on li "Sufficient" at bounding box center [545, 252] width 93 height 23
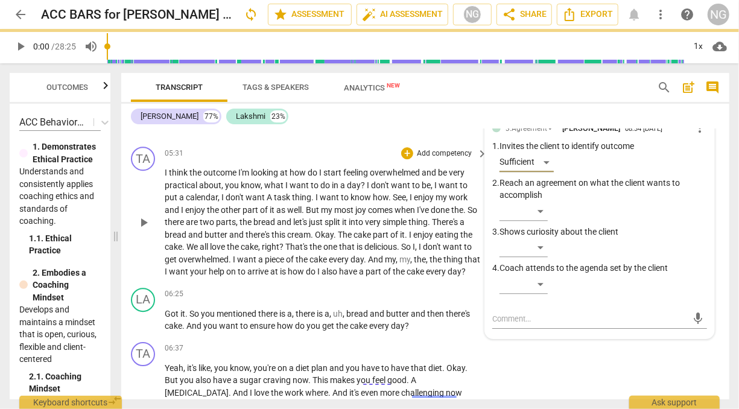
click at [398, 236] on span "of" at bounding box center [395, 235] width 10 height 10
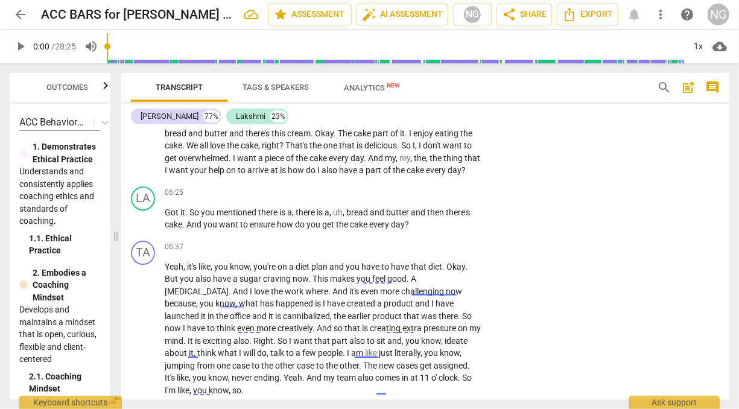
scroll to position [1847, 0]
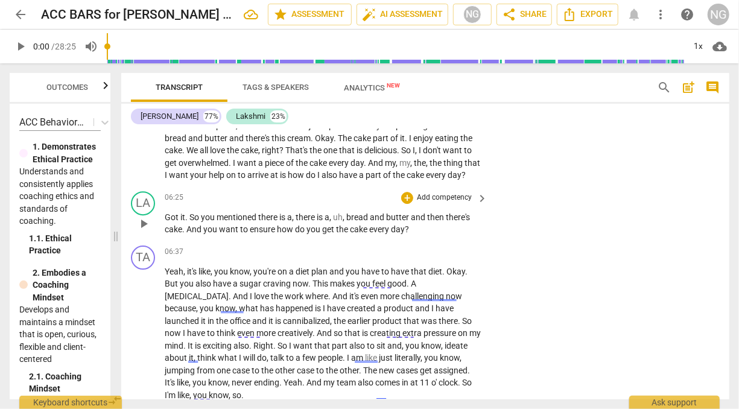
click at [447, 203] on p "Add competency" at bounding box center [443, 197] width 57 height 11
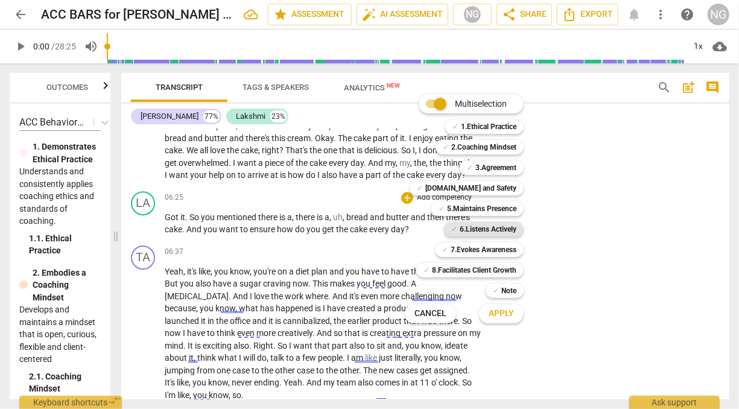
click at [476, 225] on b "6.Listens Actively" at bounding box center [487, 229] width 57 height 14
click at [495, 312] on span "Apply" at bounding box center [500, 313] width 25 height 12
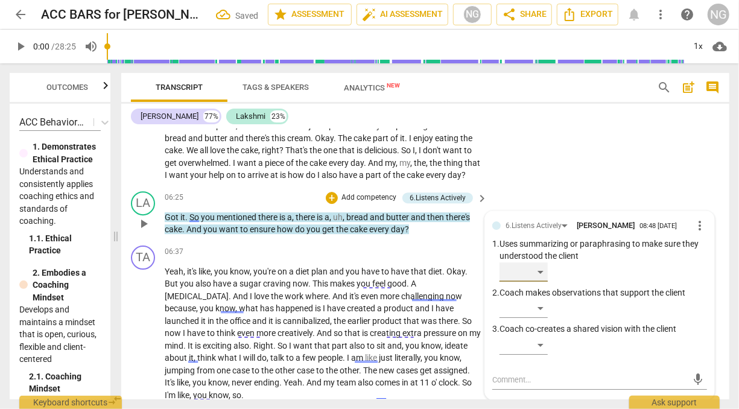
click at [540, 280] on div "​" at bounding box center [523, 271] width 48 height 19
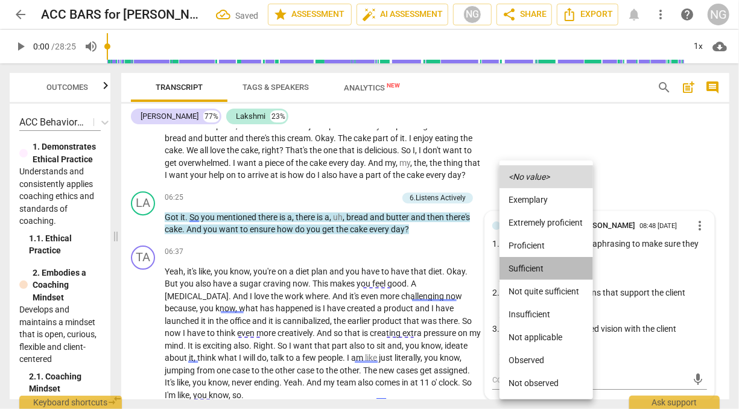
click at [526, 271] on li "Sufficient" at bounding box center [545, 268] width 93 height 23
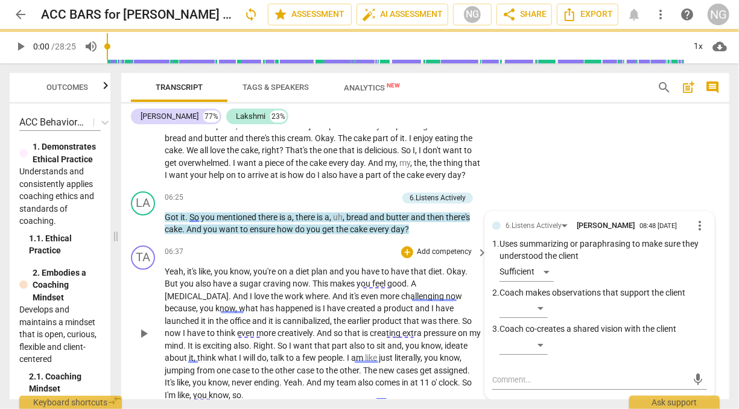
click at [401, 301] on span "challenging" at bounding box center [423, 296] width 45 height 10
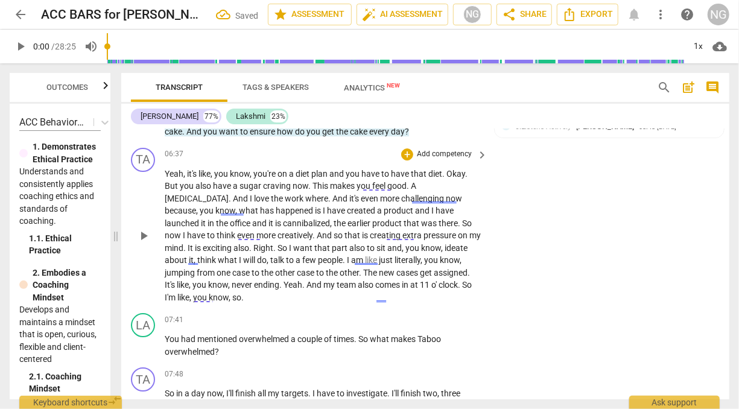
scroll to position [1945, 0]
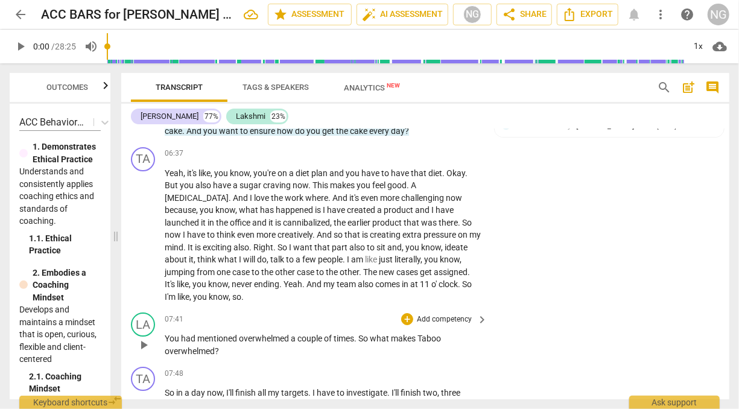
click at [468, 315] on p "Add competency" at bounding box center [443, 319] width 57 height 11
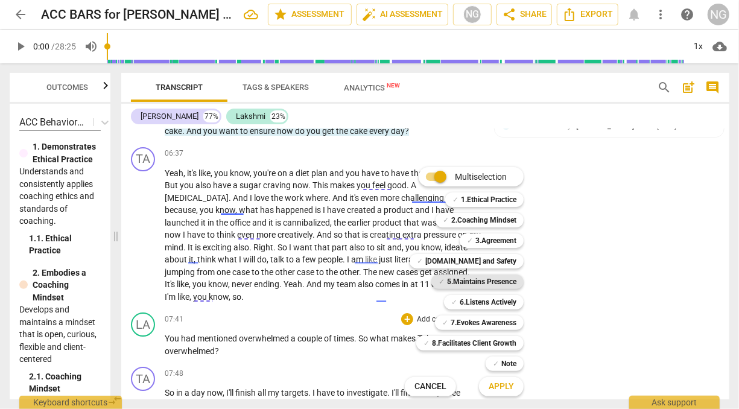
click at [476, 285] on b "5.Maintains Presence" at bounding box center [481, 281] width 69 height 14
click at [485, 304] on b "6.Listens Actively" at bounding box center [487, 302] width 57 height 14
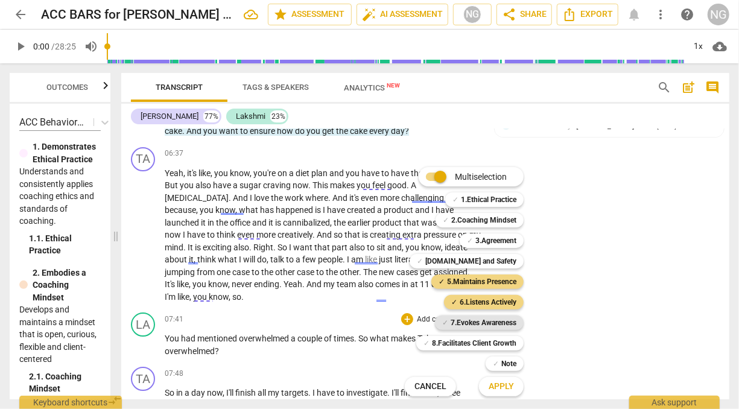
click at [488, 317] on b "7.Evokes Awareness" at bounding box center [483, 322] width 66 height 14
click at [497, 386] on span "Apply" at bounding box center [500, 386] width 25 height 12
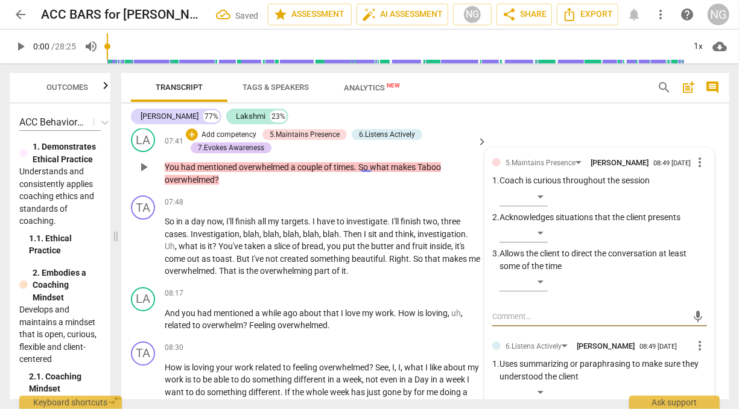
scroll to position [2135, 0]
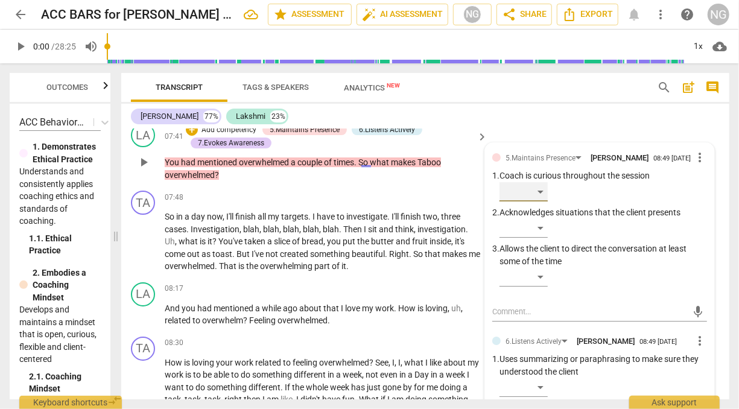
click at [539, 188] on div "​" at bounding box center [523, 191] width 48 height 19
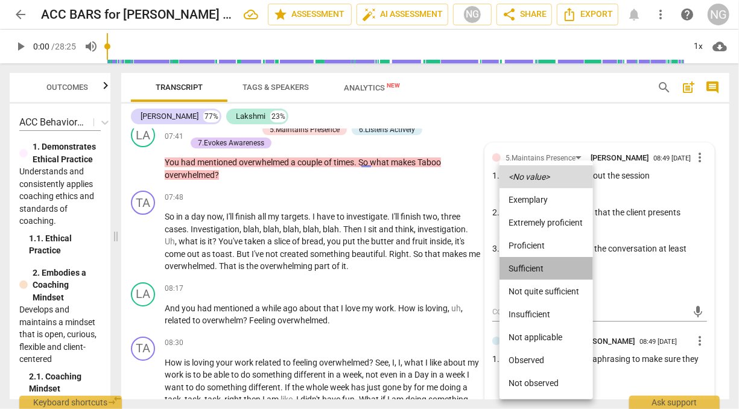
click at [534, 260] on li "Sufficient" at bounding box center [545, 268] width 93 height 23
